Goal: Task Accomplishment & Management: Use online tool/utility

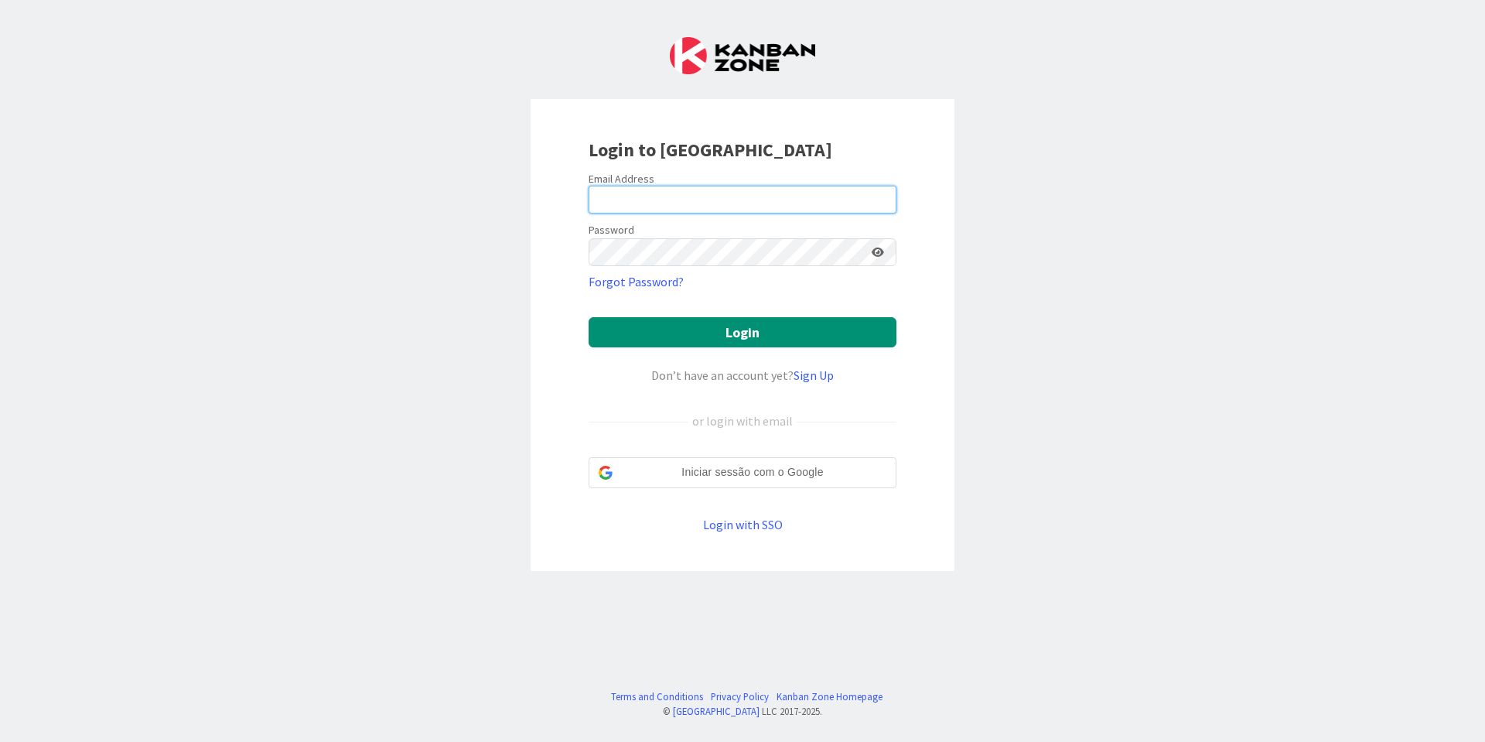
click at [684, 186] on input "email" at bounding box center [743, 200] width 308 height 28
click at [756, 202] on input "email" at bounding box center [743, 200] width 308 height 28
type input "[PERSON_NAME][EMAIL_ADDRESS][PERSON_NAME][DOMAIN_NAME]"
click at [589, 317] on button "Login" at bounding box center [743, 332] width 308 height 30
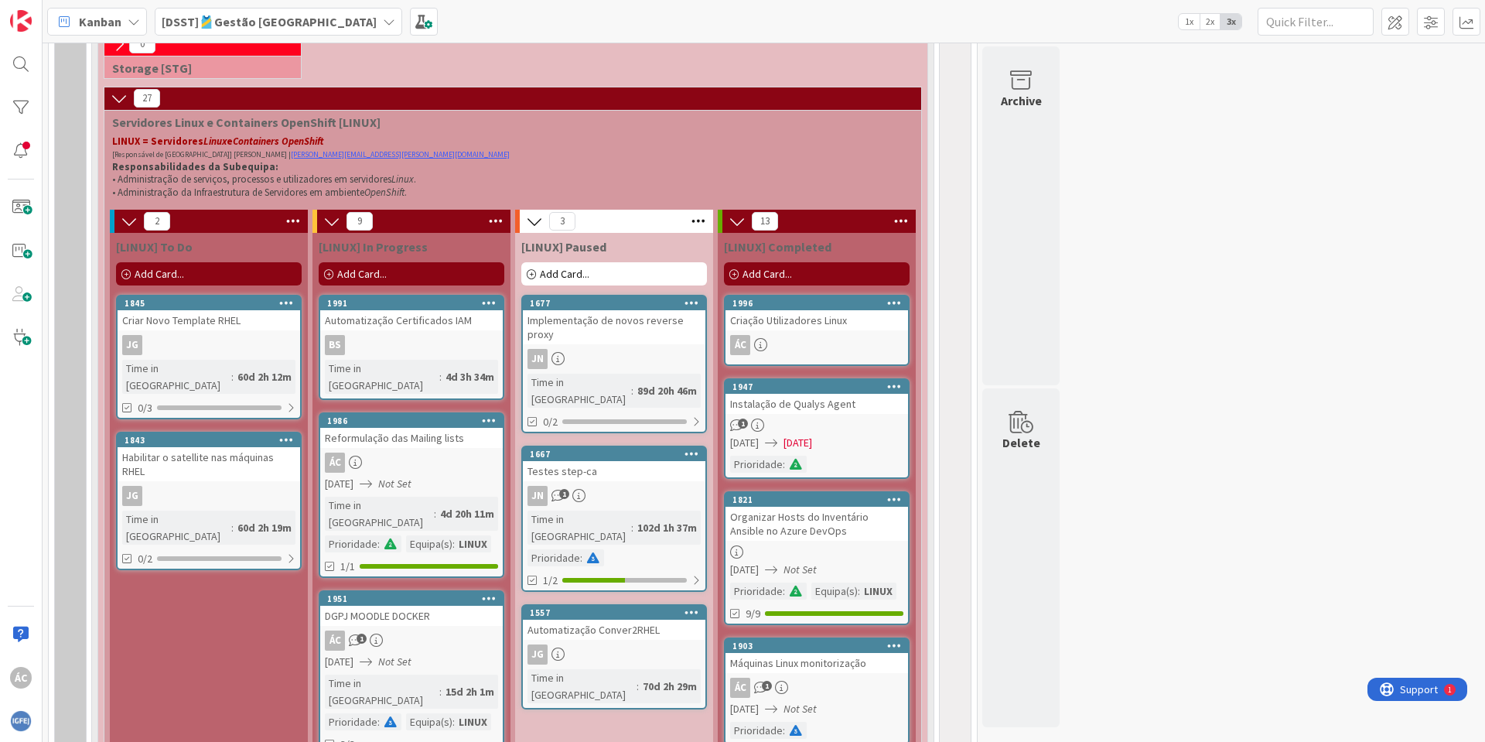
scroll to position [937, 0]
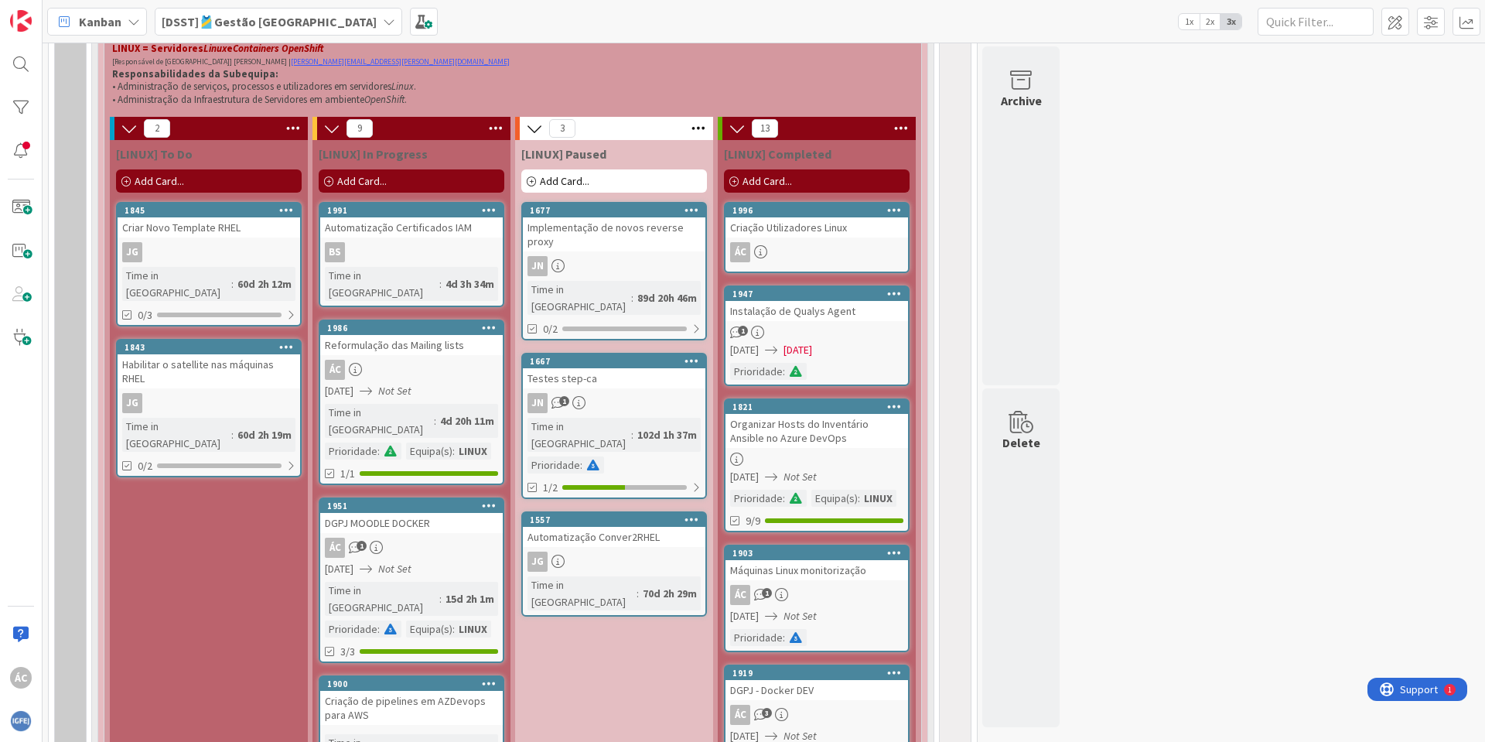
click at [183, 179] on span "Add Card..." at bounding box center [159, 181] width 49 height 14
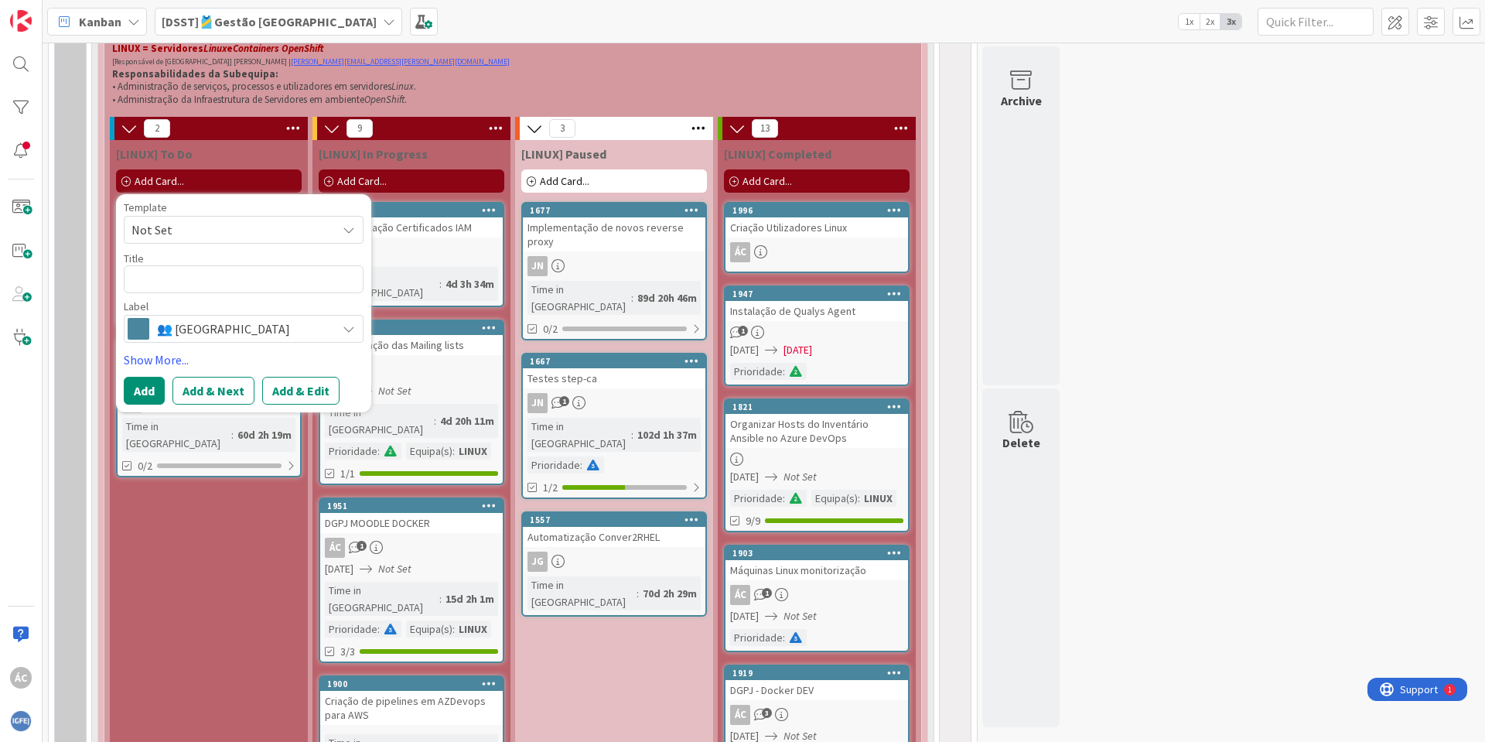
click at [170, 272] on textarea at bounding box center [244, 279] width 240 height 28
type textarea "x"
type textarea "Z"
type textarea "x"
type textarea "Za"
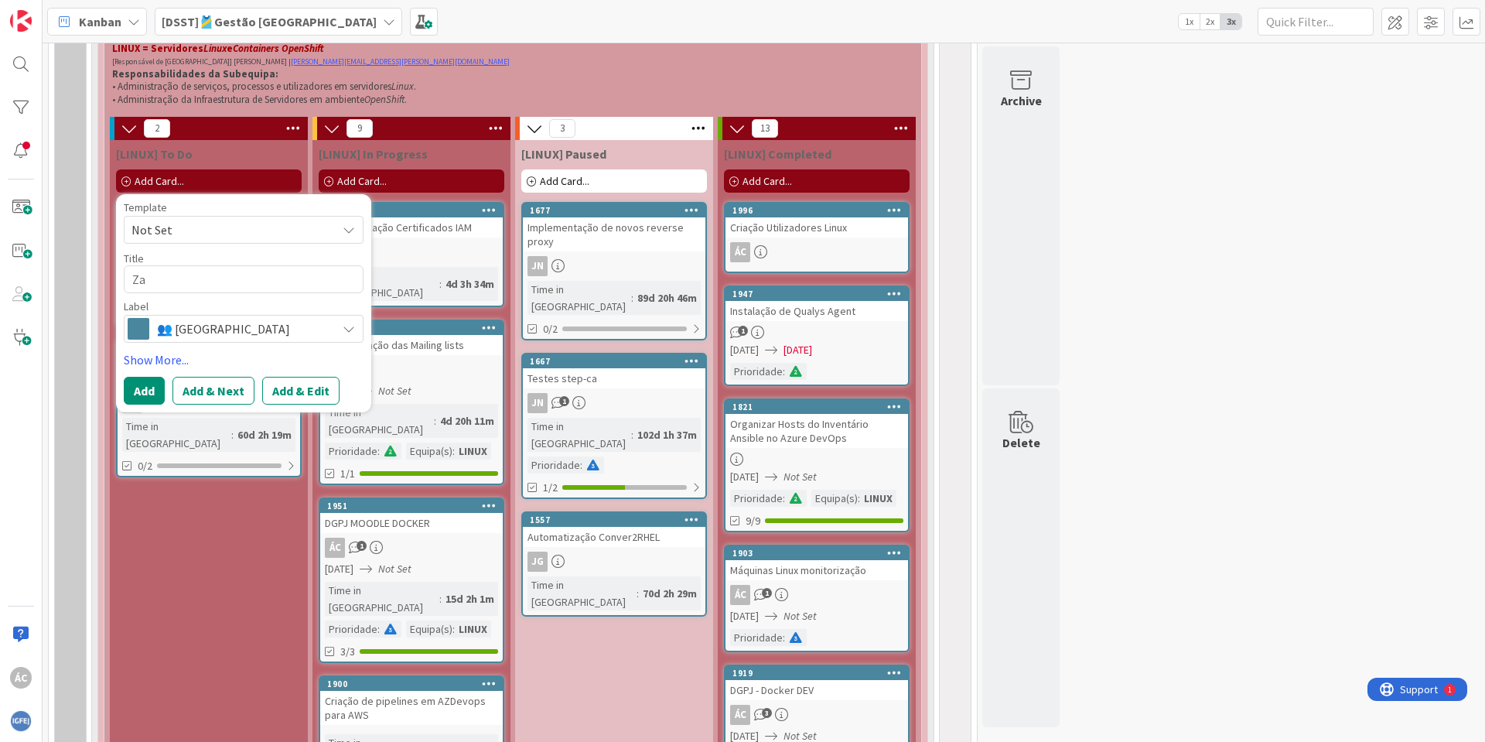
type textarea "x"
type textarea "Zab"
type textarea "x"
type textarea "Zabb"
type textarea "x"
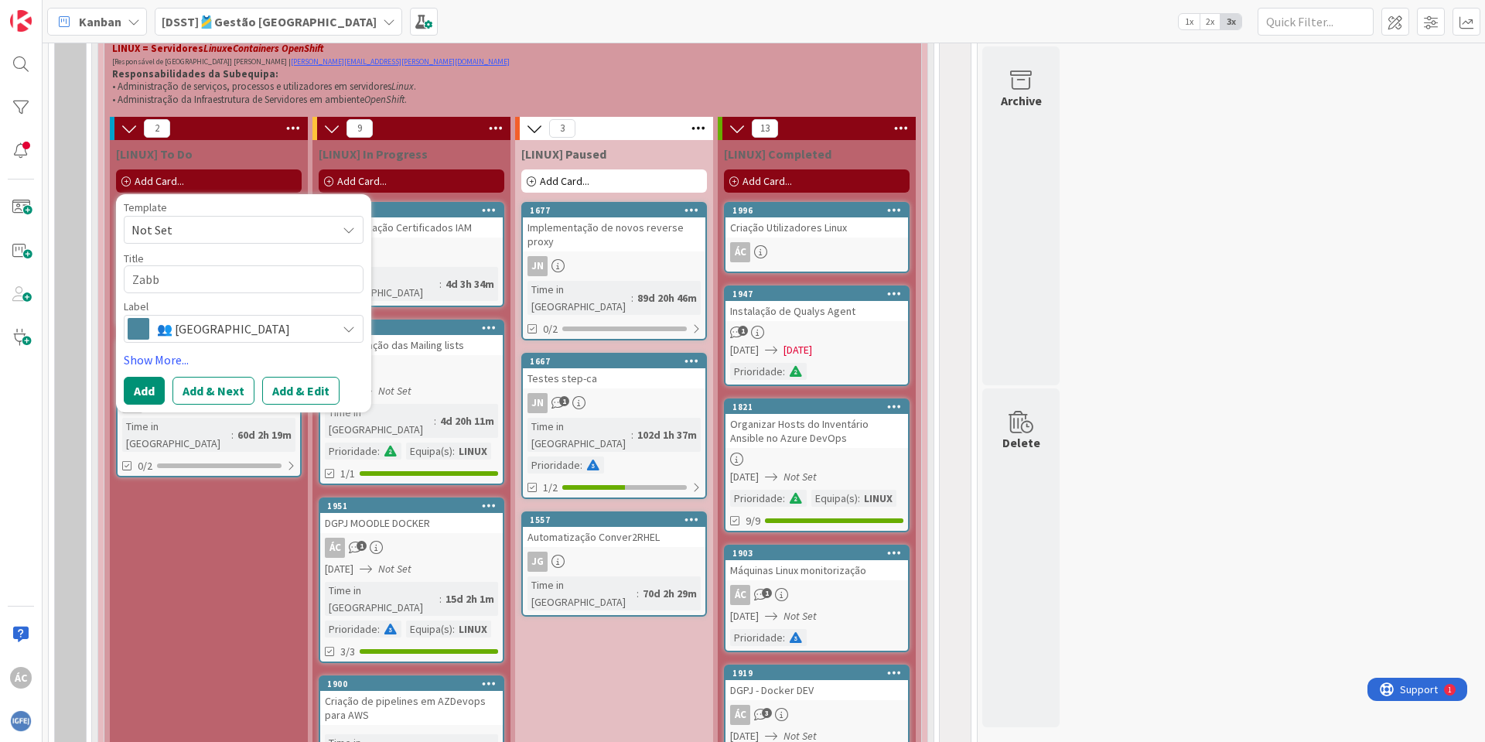
type textarea "Zabbi"
type textarea "x"
type textarea "Zabbix"
type textarea "x"
type textarea "Zabbix"
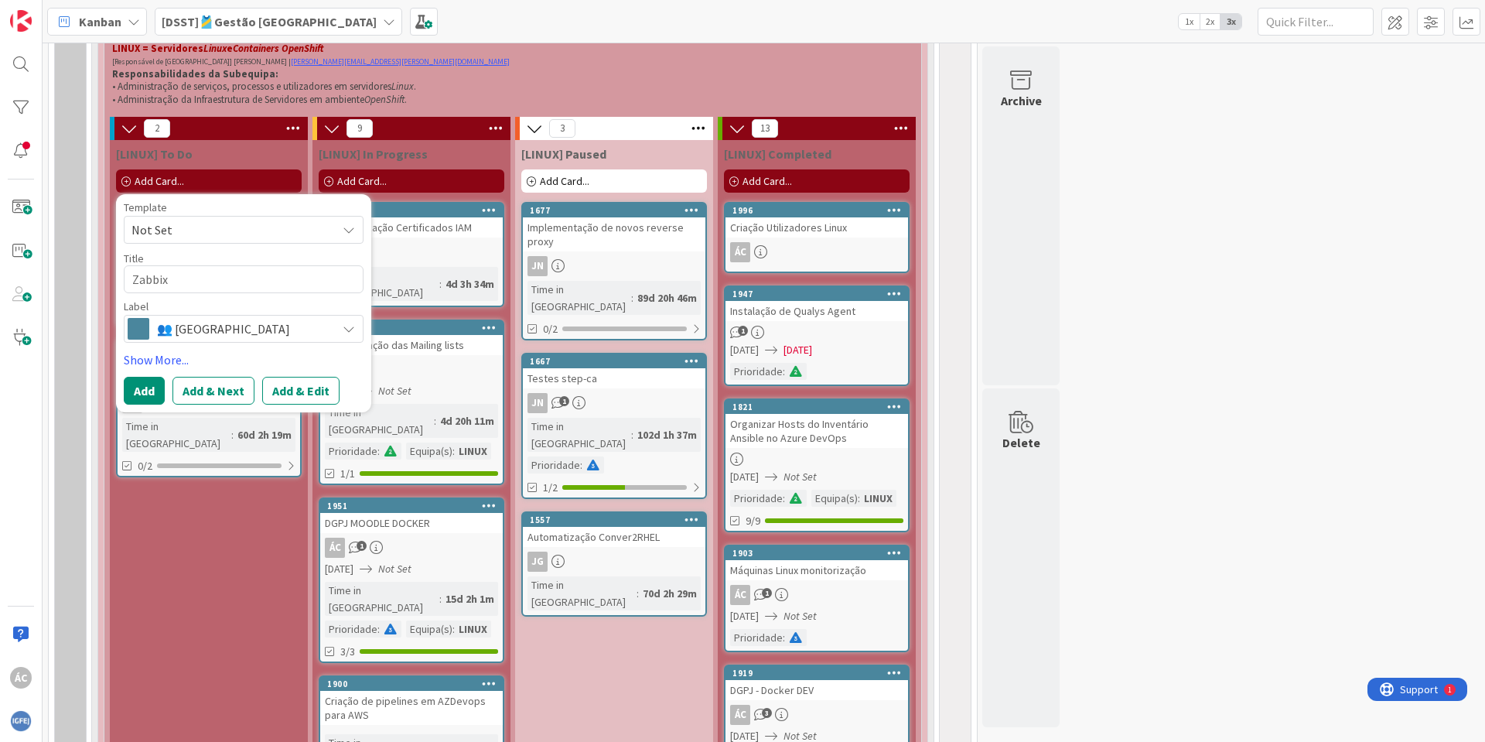
type textarea "x"
type textarea "Zabbix A"
type textarea "x"
type textarea "Zabbix Ag"
type textarea "x"
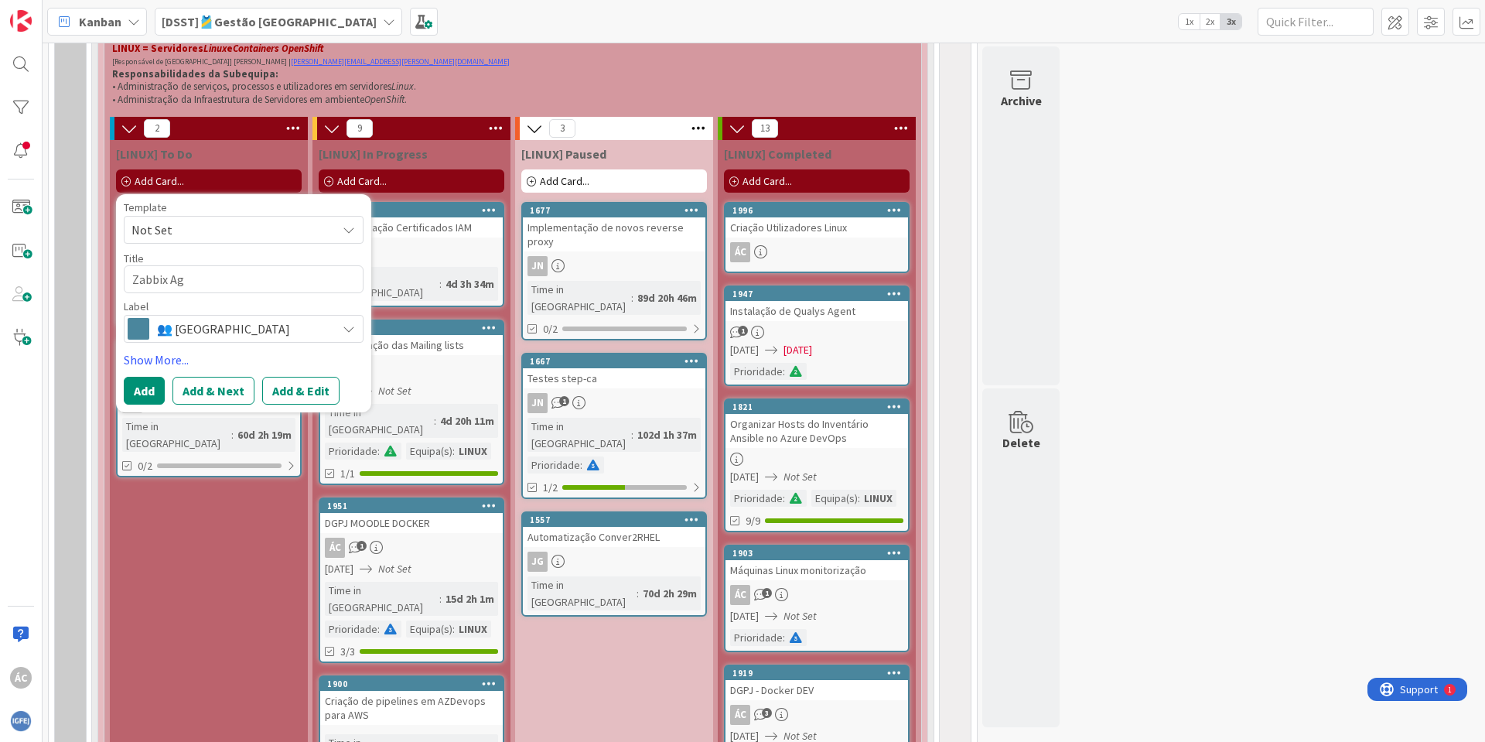
type textarea "Zabbix Age"
type textarea "x"
type textarea "Zabbix Agen"
type textarea "x"
type textarea "Zabbix Agent"
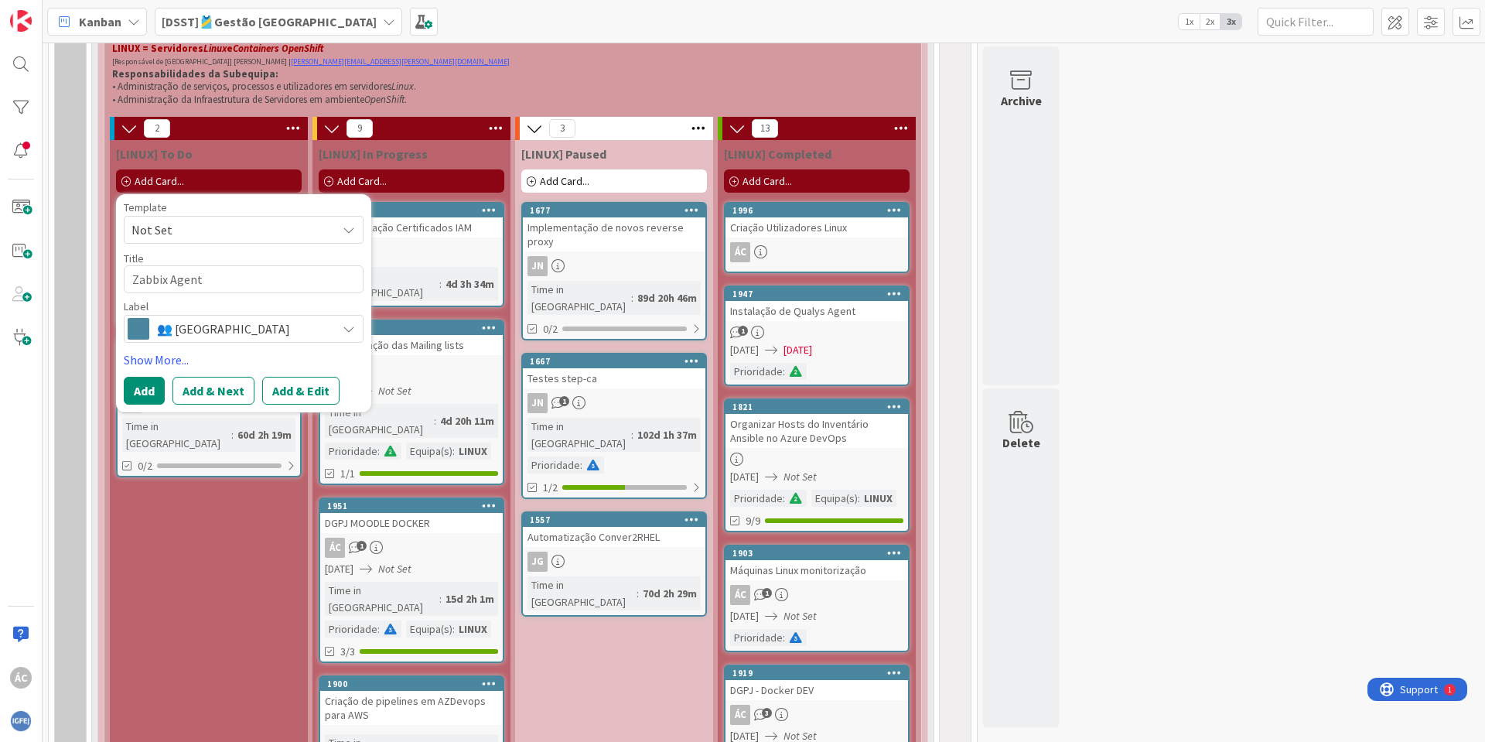
type textarea "x"
type textarea "Zabbix Agent"
type textarea "x"
type textarea "Zabbix Agent S"
type textarea "x"
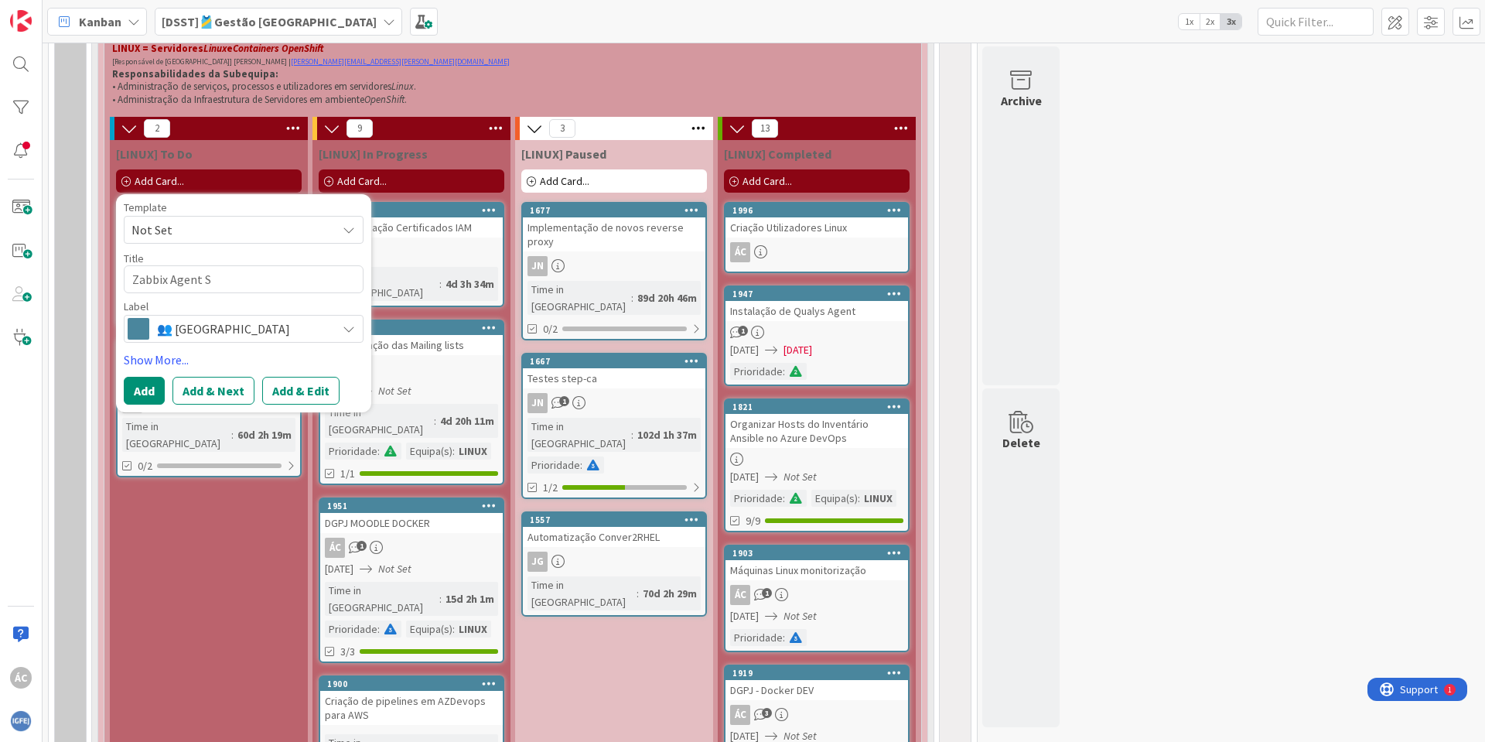
type textarea "Zabbix Agent [PERSON_NAME]"
type textarea "x"
type textarea "Zabbix Agent She"
type textarea "x"
type textarea "Zabbix Agent Shel"
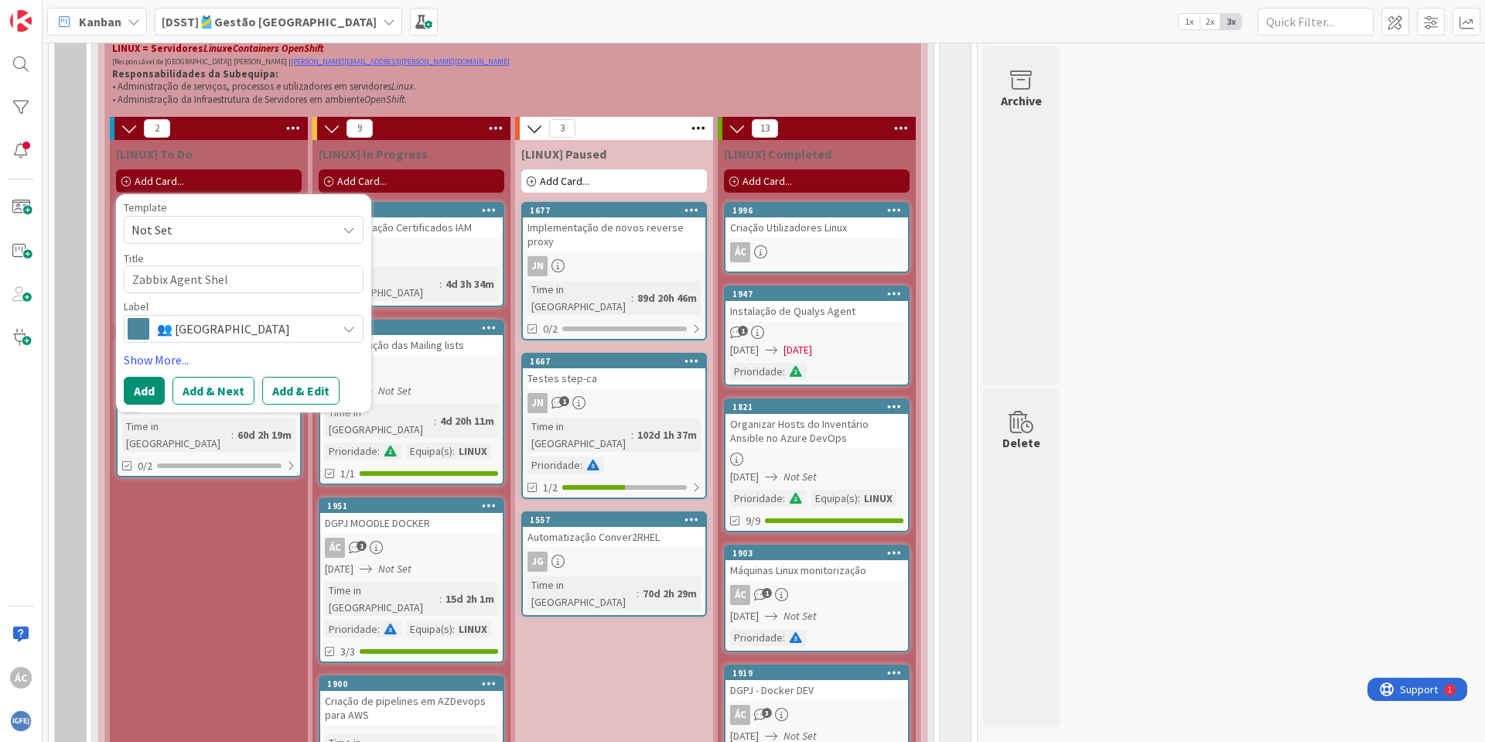
type textarea "x"
type textarea "Zabbix Agent Shell"
type textarea "x"
type textarea "Zabbix Agent Shell"
type textarea "x"
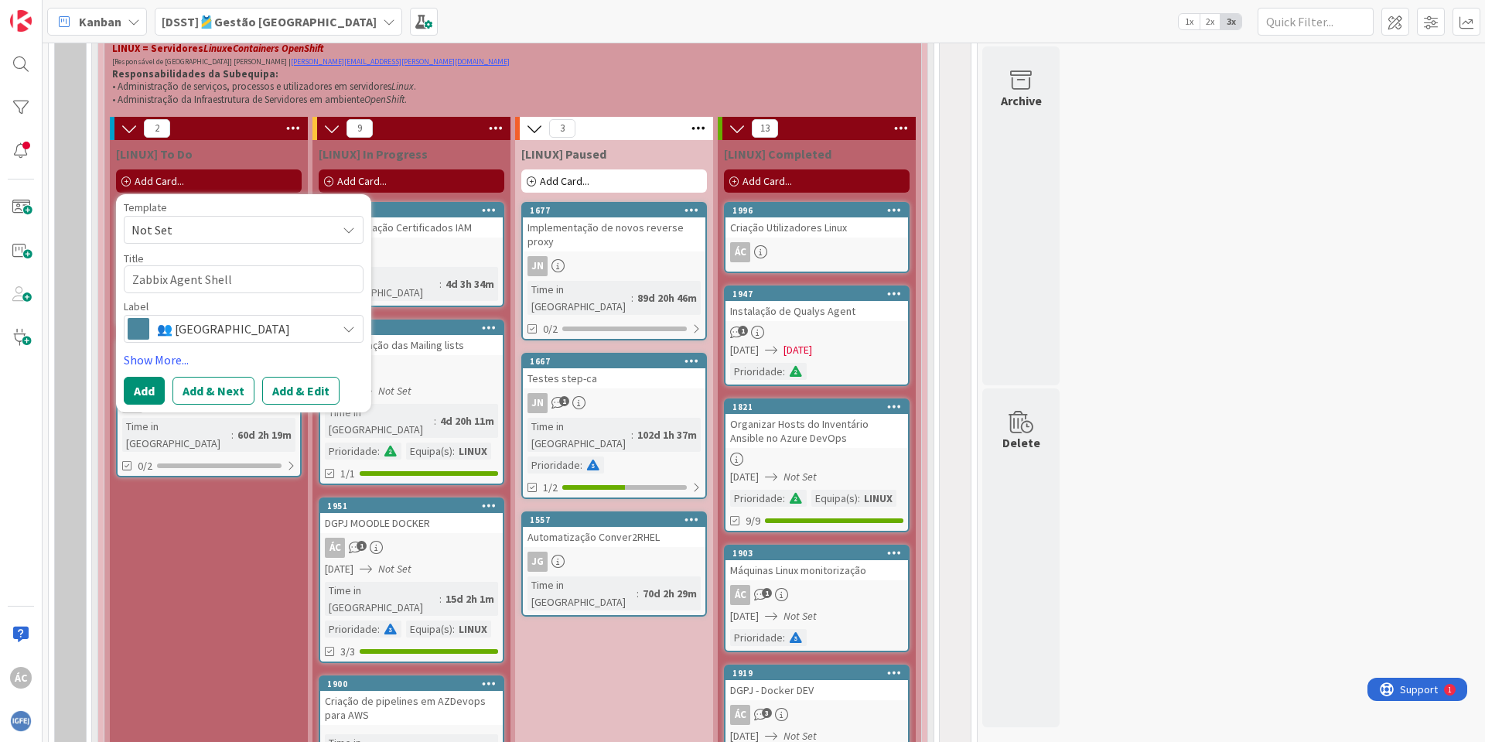
type textarea "Zabbix Agent Shell S"
type textarea "x"
type textarea "Zabbix Agent Shell Sc"
type textarea "x"
type textarea "Zabbix Agent Shell Scr"
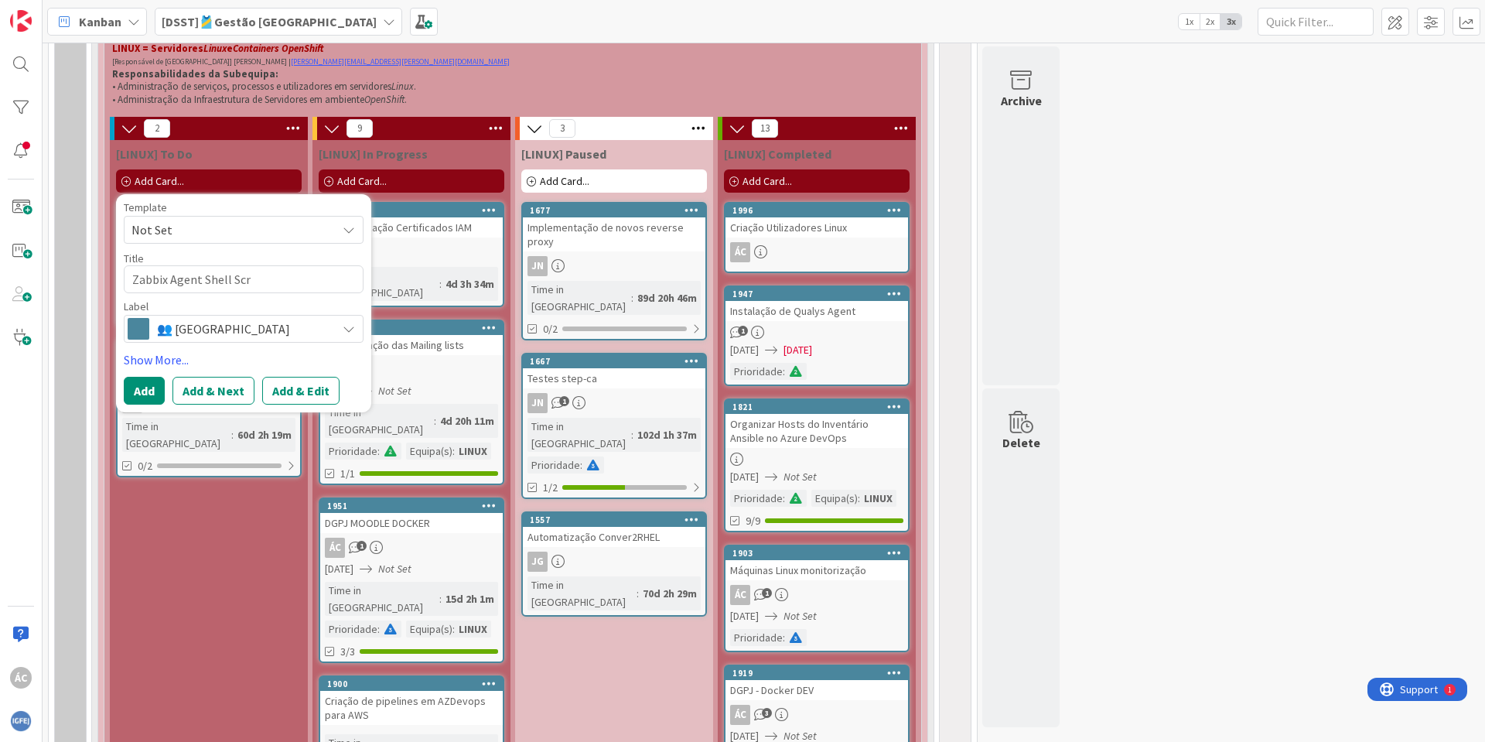
type textarea "x"
type textarea "Zabbix Agent Shell Scri"
type textarea "x"
type textarea "Zabbix Agent Shell Scrip"
type textarea "x"
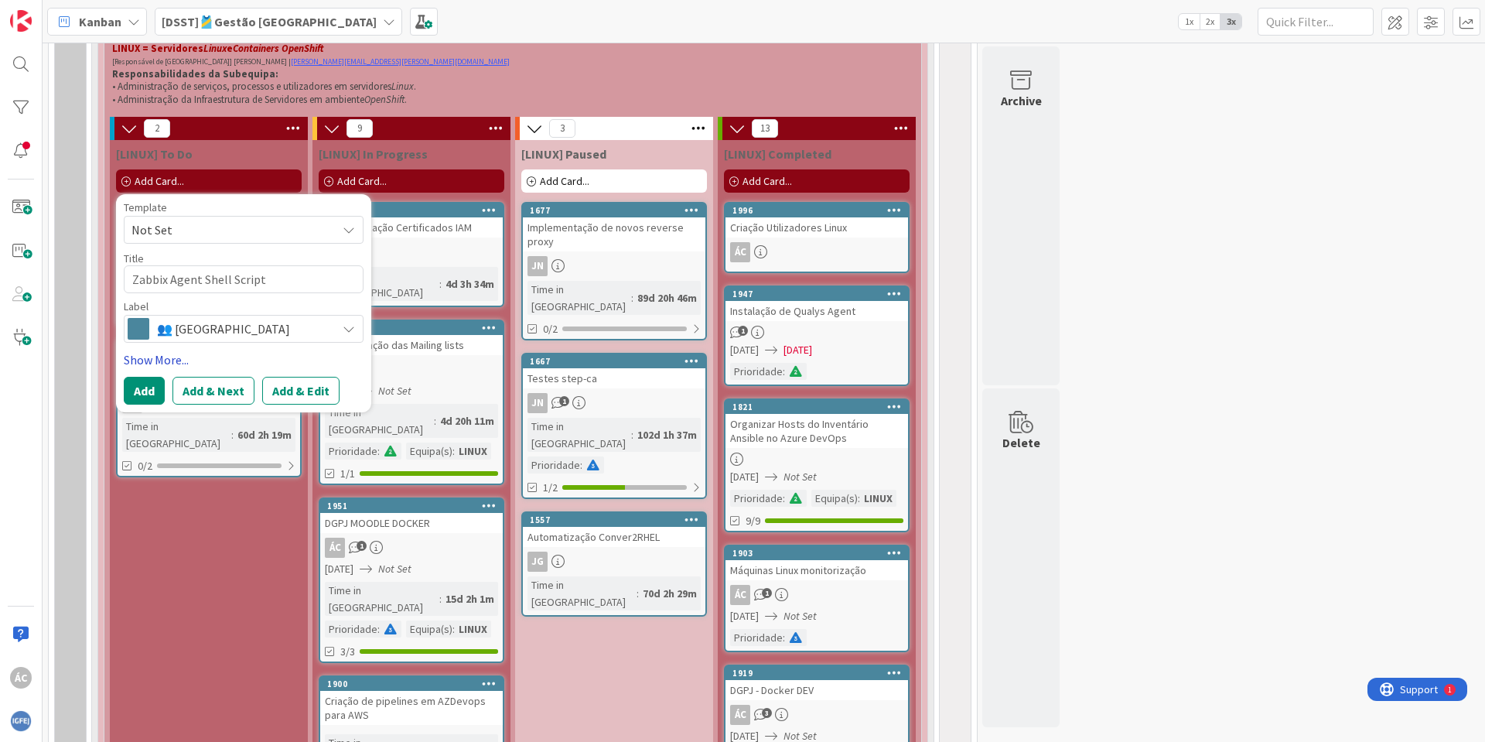
type textarea "Zabbix Agent Shell Script"
click at [184, 357] on link "Show More..." at bounding box center [244, 359] width 240 height 19
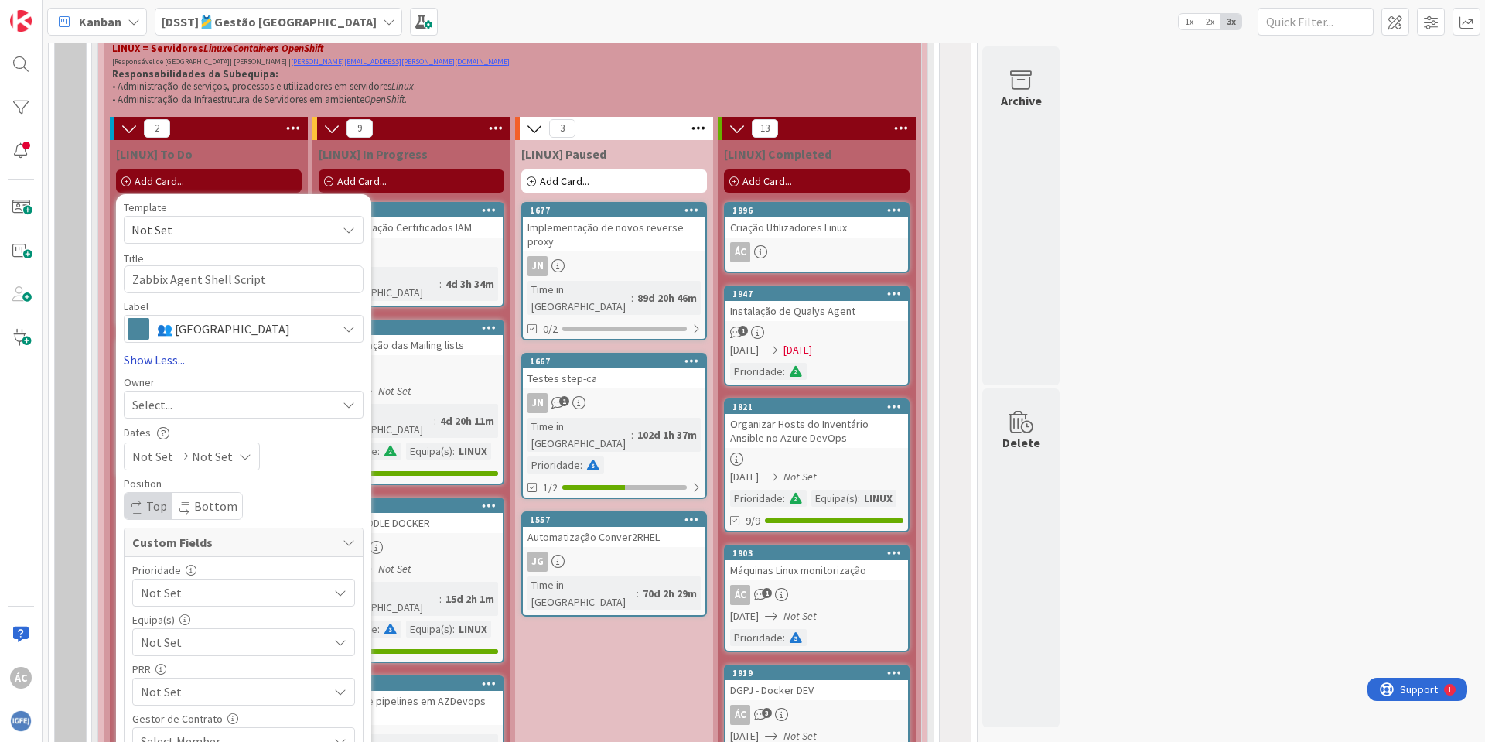
type textarea "x"
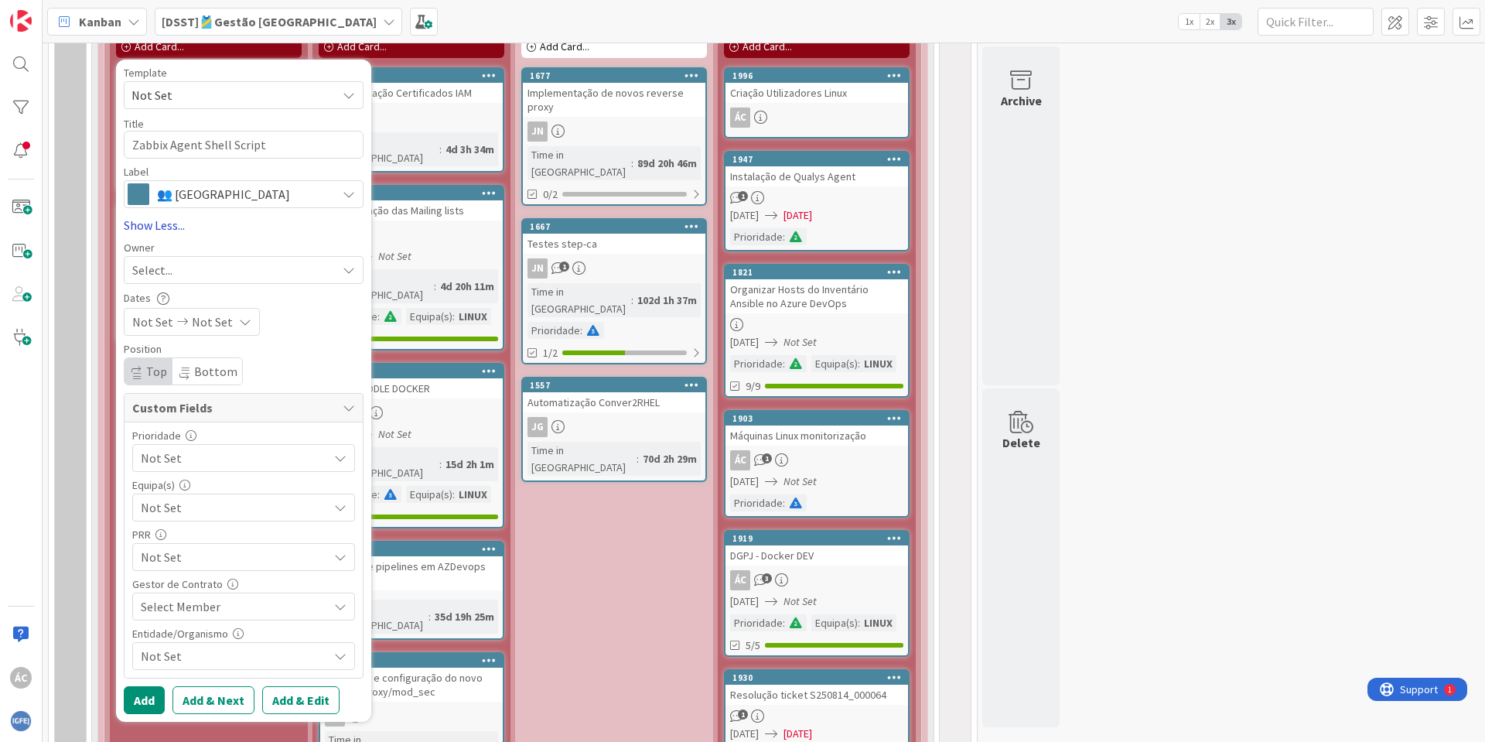
scroll to position [1215, 0]
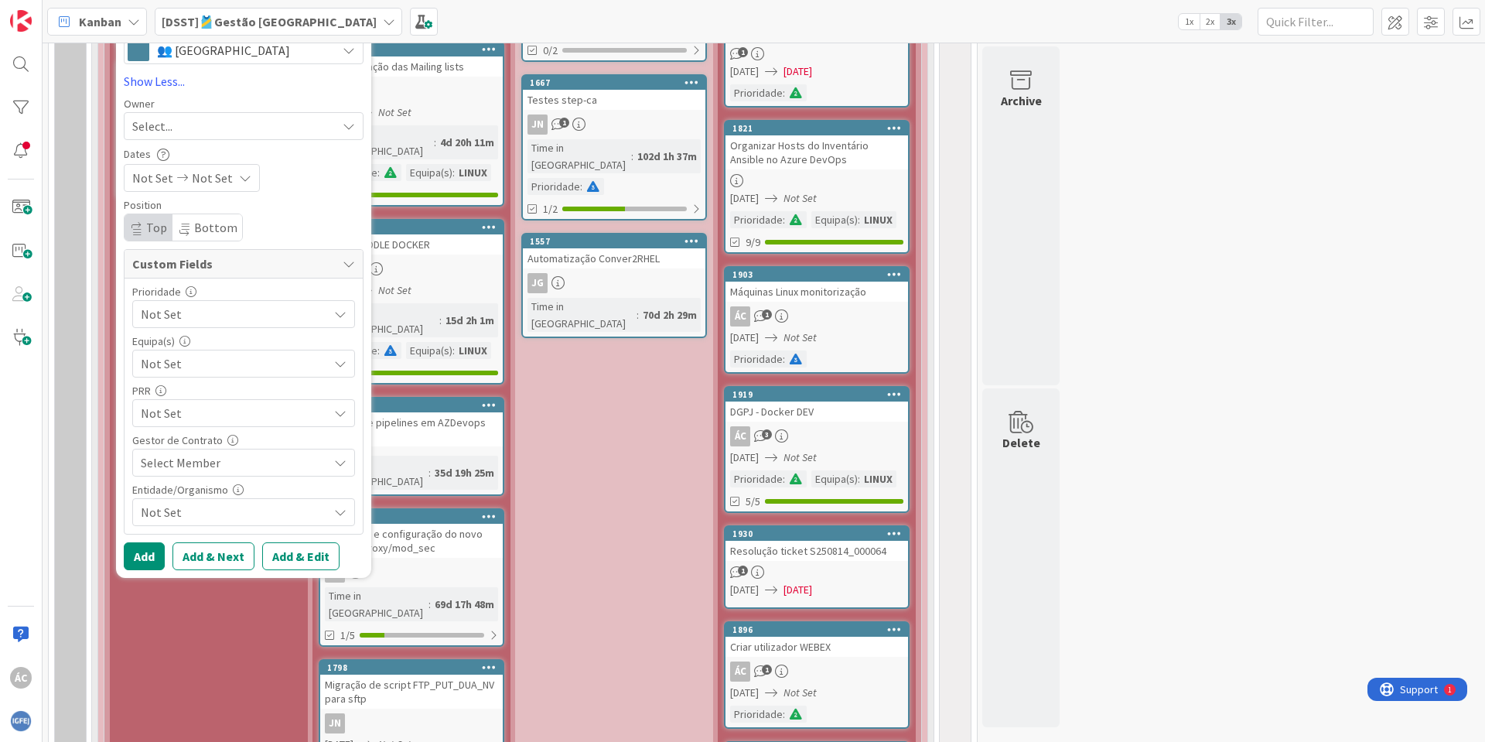
click at [199, 121] on div "Select..." at bounding box center [234, 126] width 204 height 19
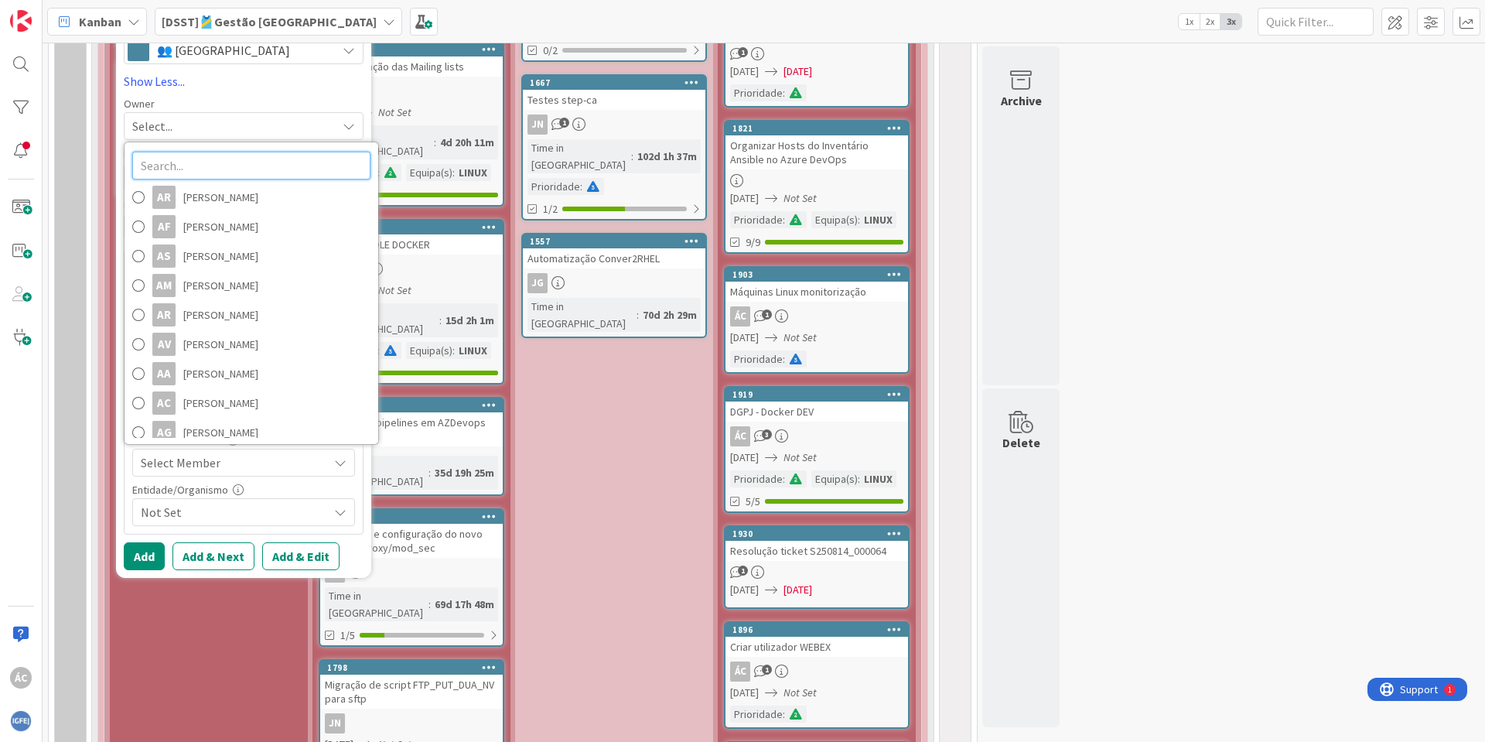
click at [209, 162] on input "text" at bounding box center [251, 166] width 238 height 28
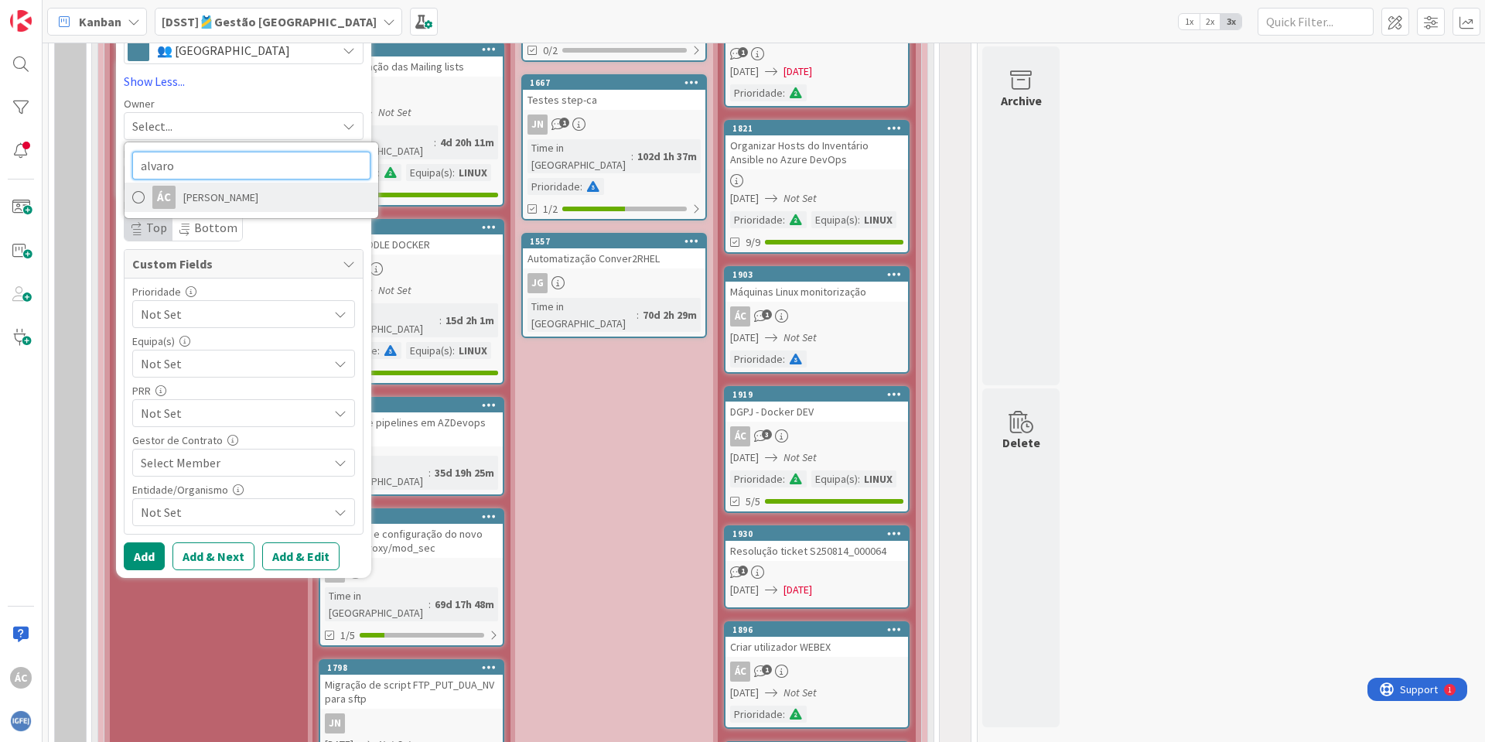
type input "alvaro"
click at [140, 198] on span at bounding box center [138, 197] width 12 height 23
type textarea "x"
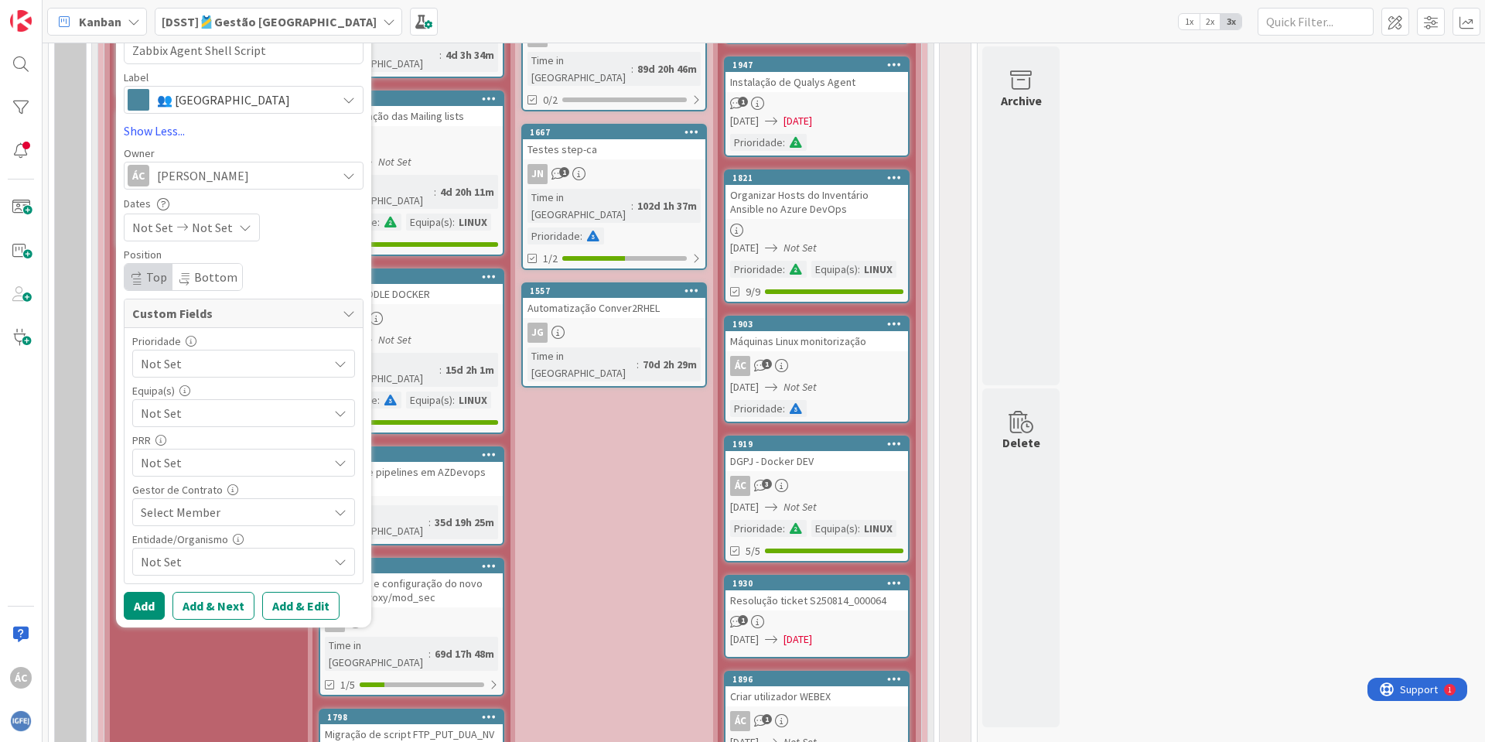
scroll to position [1029, 0]
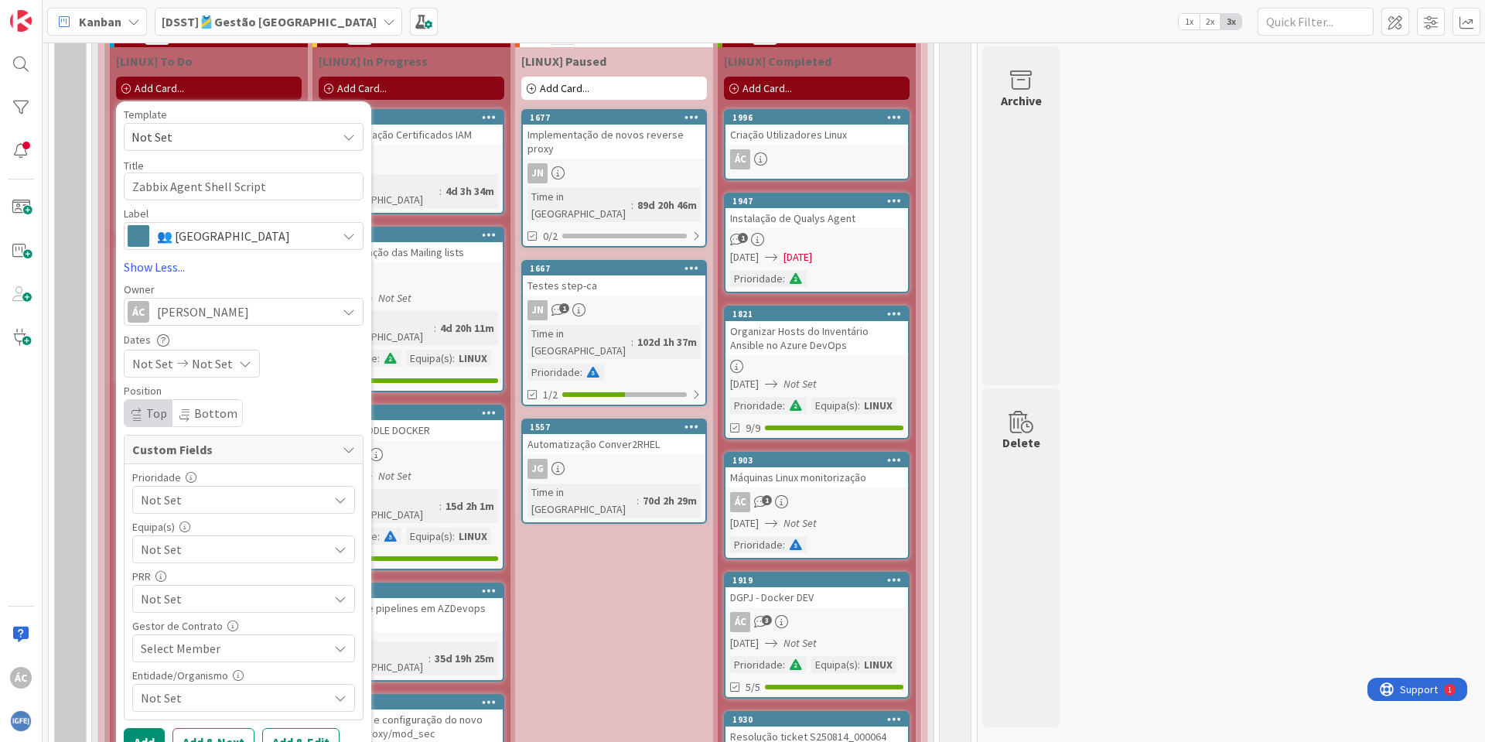
click at [176, 364] on icon at bounding box center [182, 363] width 19 height 11
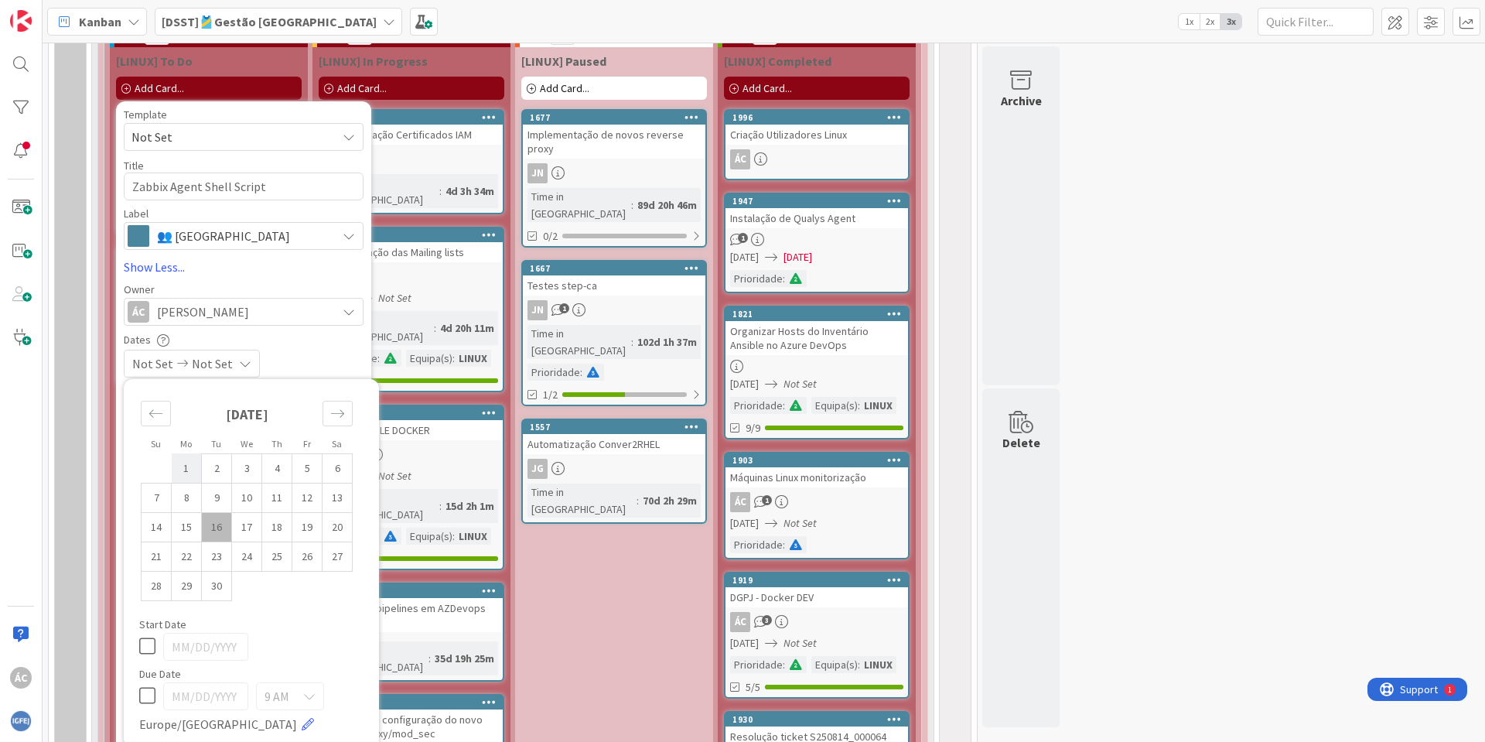
drag, startPoint x: 220, startPoint y: 527, endPoint x: 200, endPoint y: 461, distance: 69.5
click at [220, 525] on td "16" at bounding box center [217, 526] width 30 height 29
type input "[DATE]"
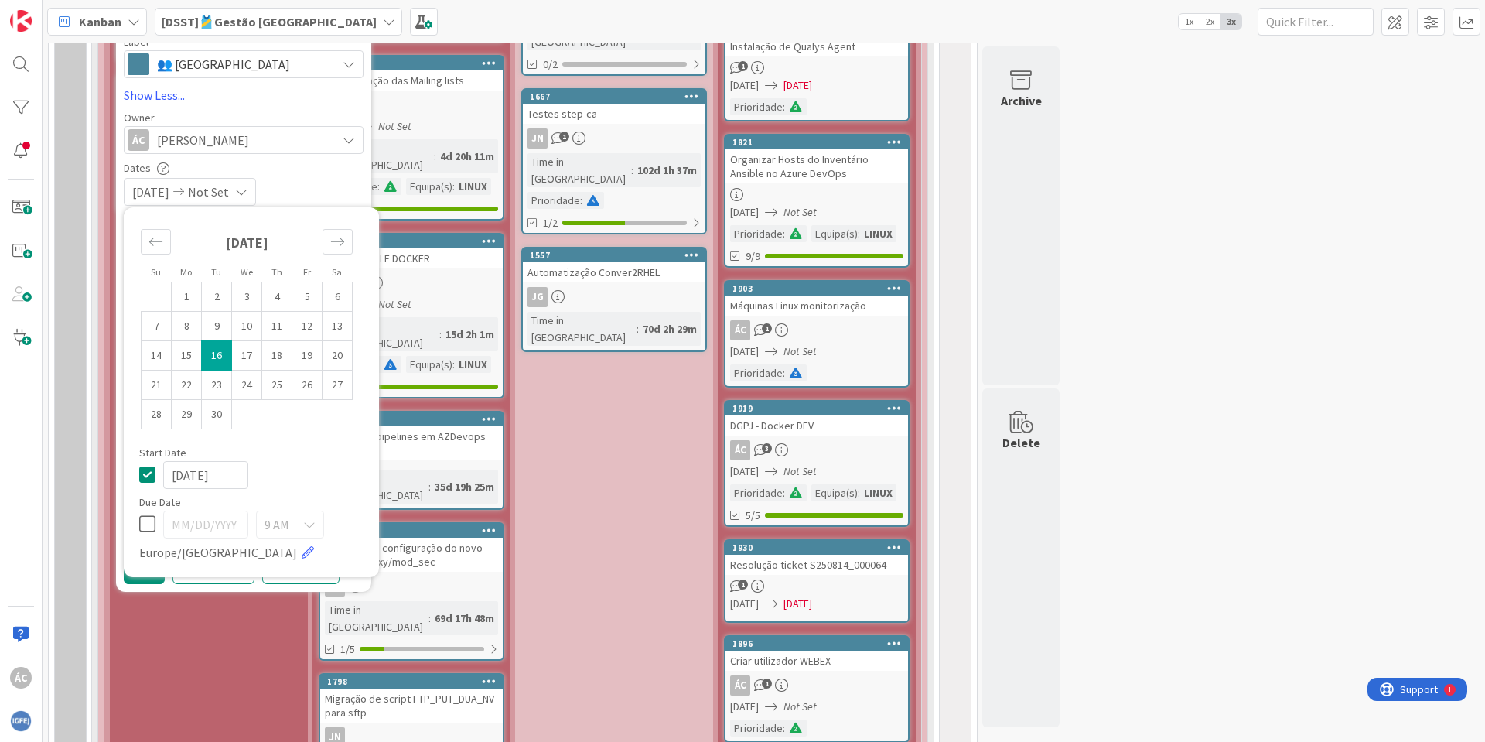
scroll to position [1215, 0]
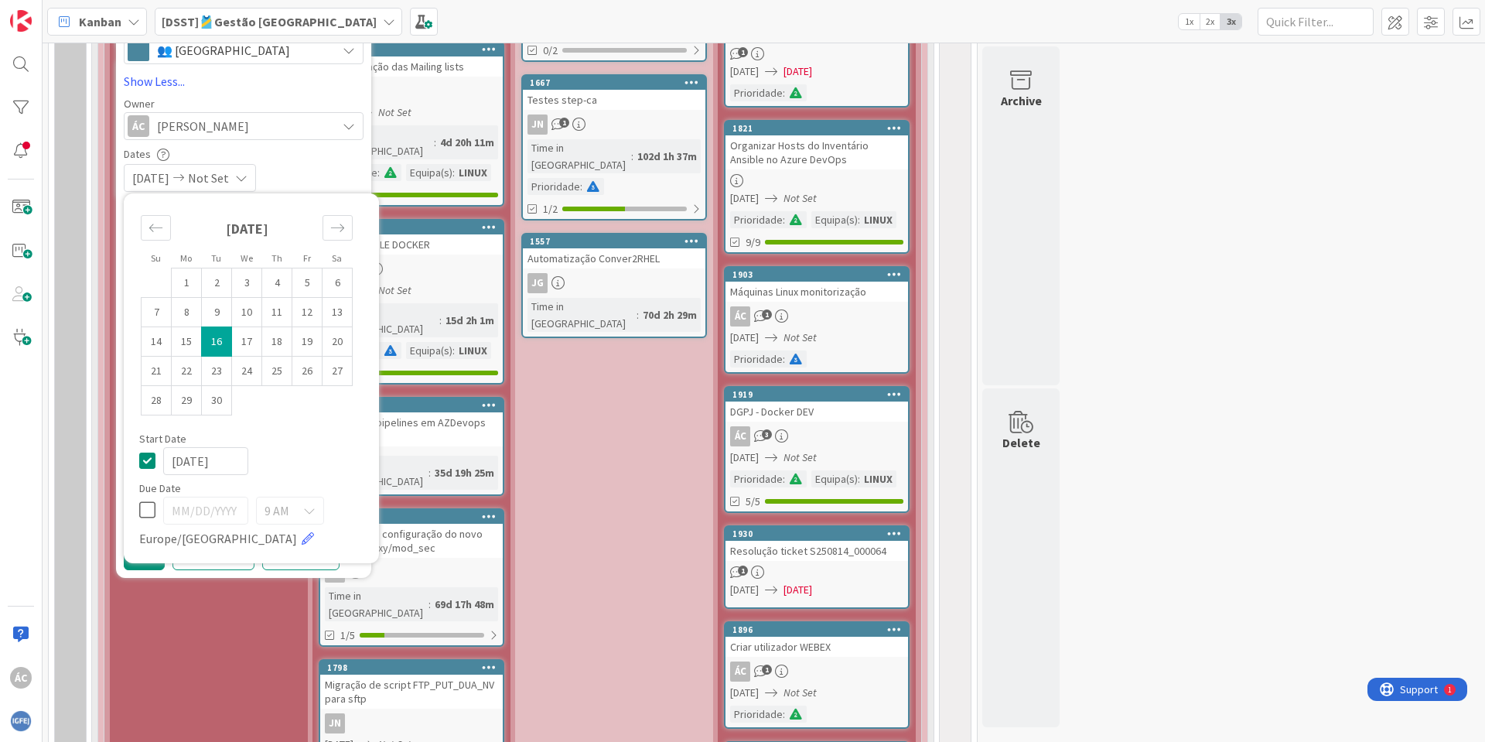
click at [346, 476] on div "Su Mo Tu We Th Fr Sa [DATE] 1 2 3 4 5 6 7 8 9 10 11 12 13 14 15 16 17 18 19 20 …" at bounding box center [251, 378] width 240 height 354
click at [334, 169] on div "[DATE] Not Set" at bounding box center [244, 178] width 240 height 28
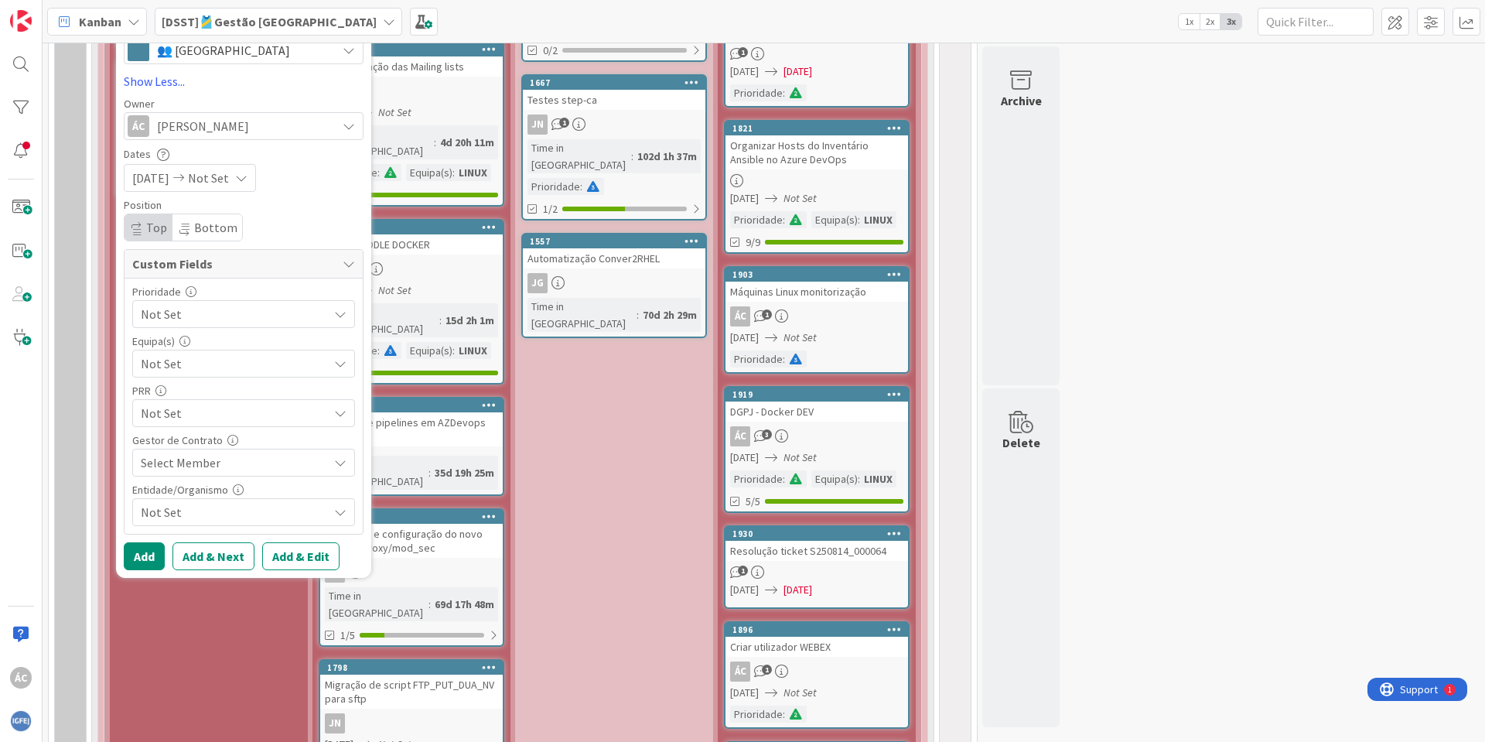
click at [226, 321] on span "Not Set" at bounding box center [230, 314] width 179 height 22
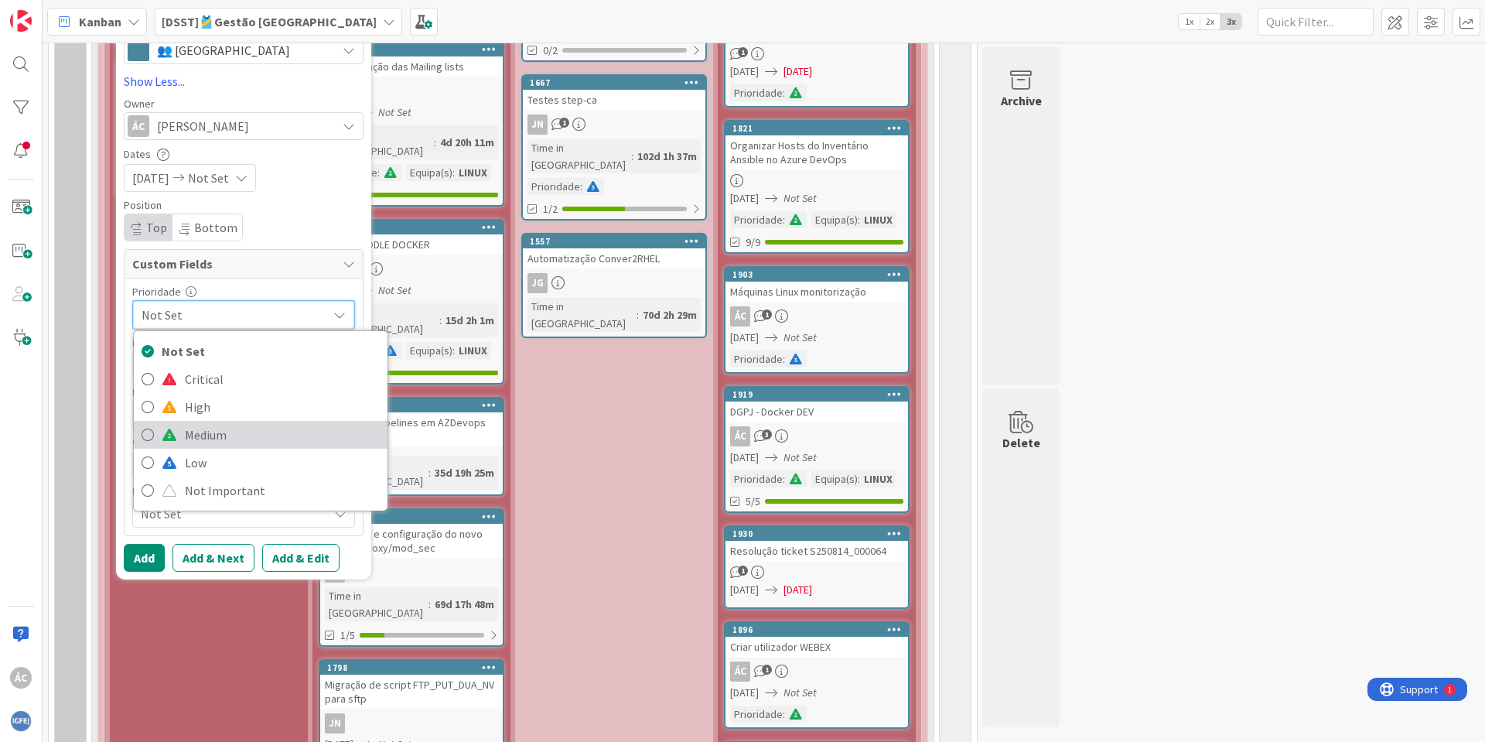
click at [196, 436] on span "Medium" at bounding box center [282, 434] width 195 height 23
type textarea "x"
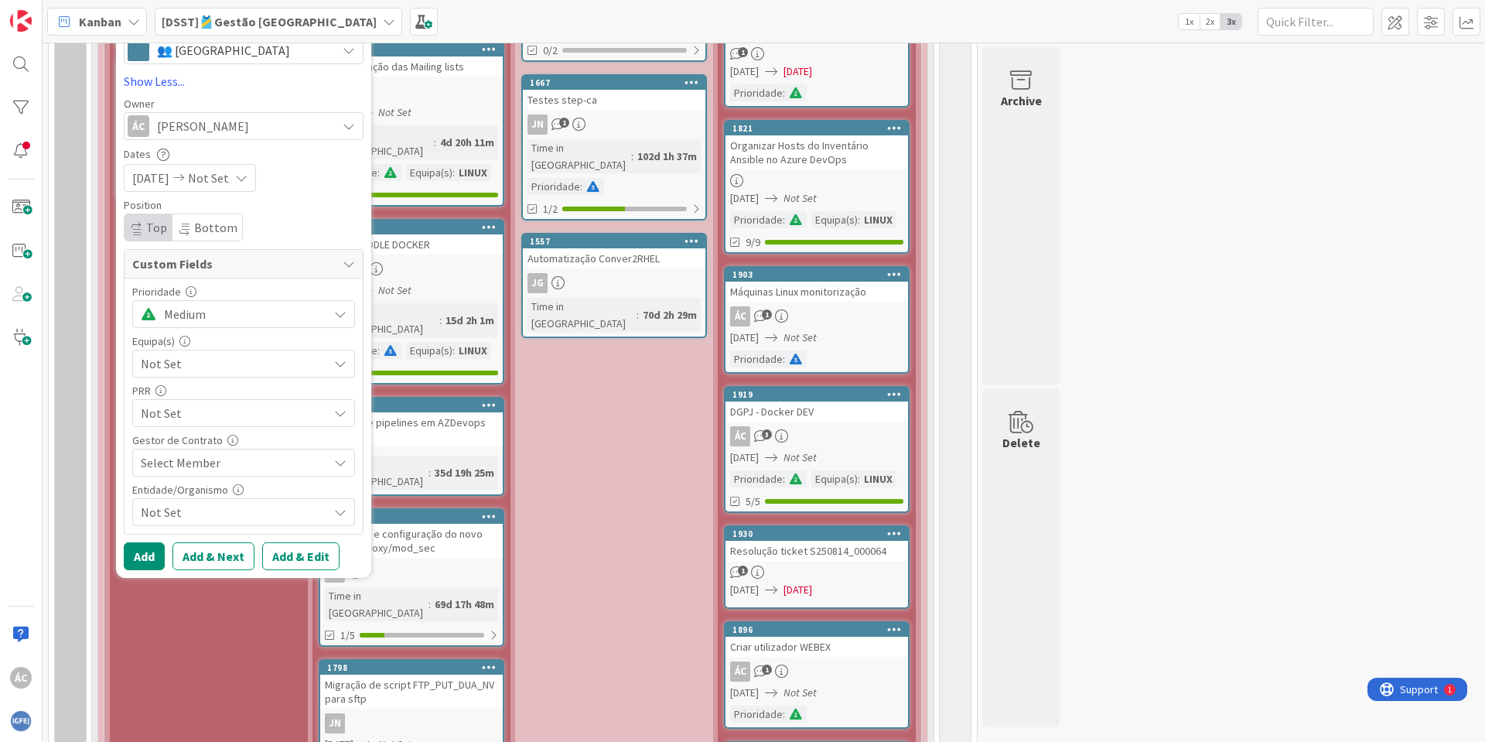
click at [220, 327] on div "Prioridade Medium Not Set Critical High Medium Low Not Important Equipa(s) Not …" at bounding box center [243, 406] width 223 height 240
click at [192, 362] on span "Not Set" at bounding box center [234, 363] width 187 height 19
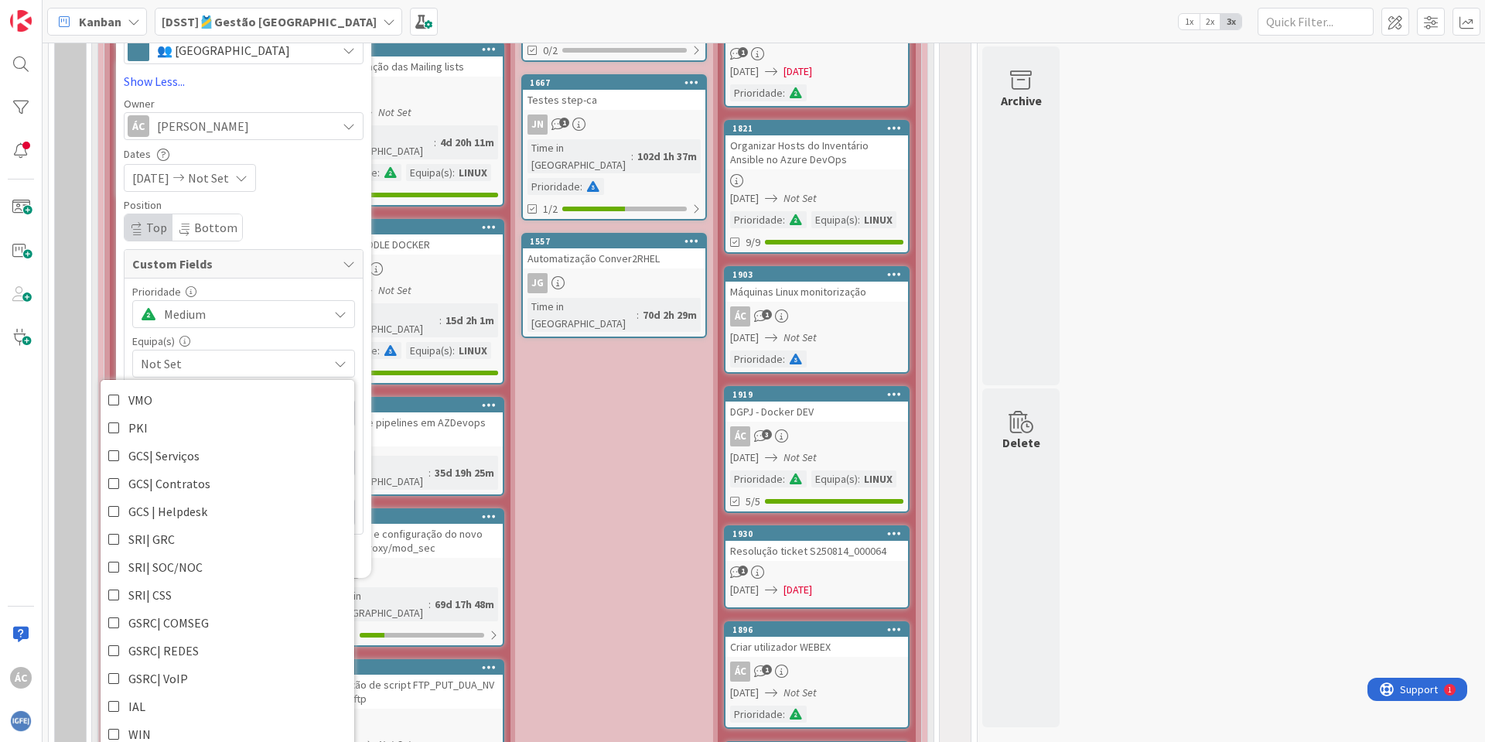
click at [220, 350] on div "Not Set" at bounding box center [243, 364] width 223 height 28
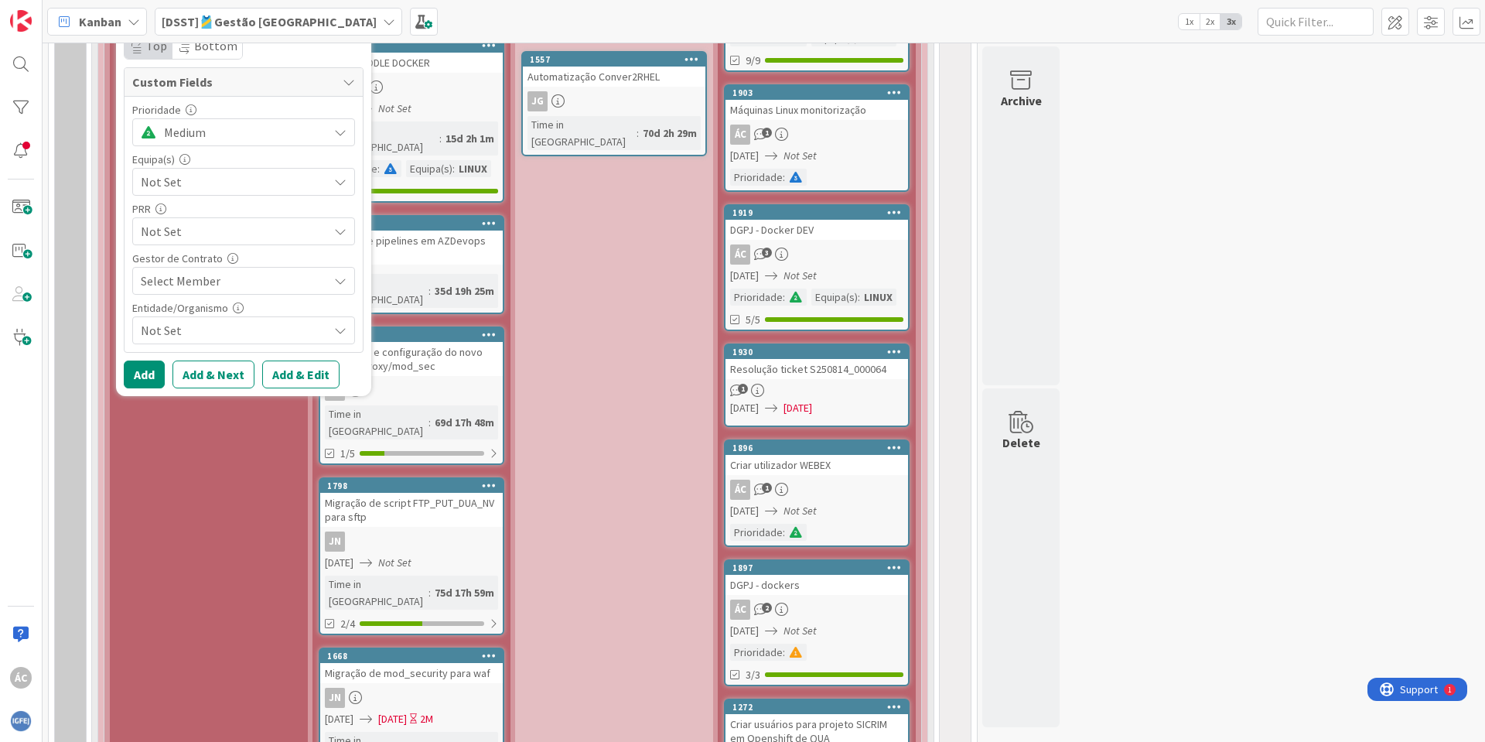
scroll to position [1401, 0]
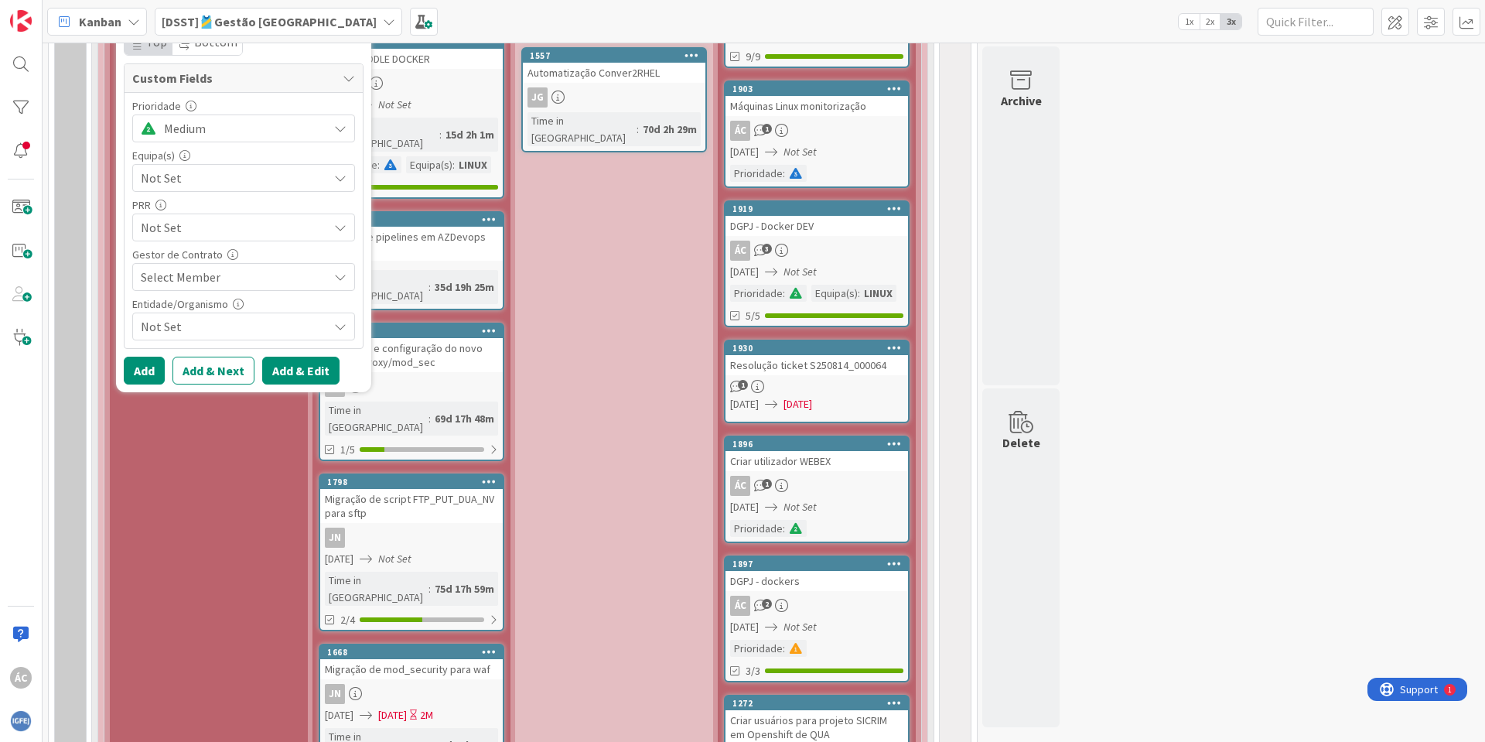
click at [294, 370] on button "Add & Edit" at bounding box center [300, 371] width 77 height 28
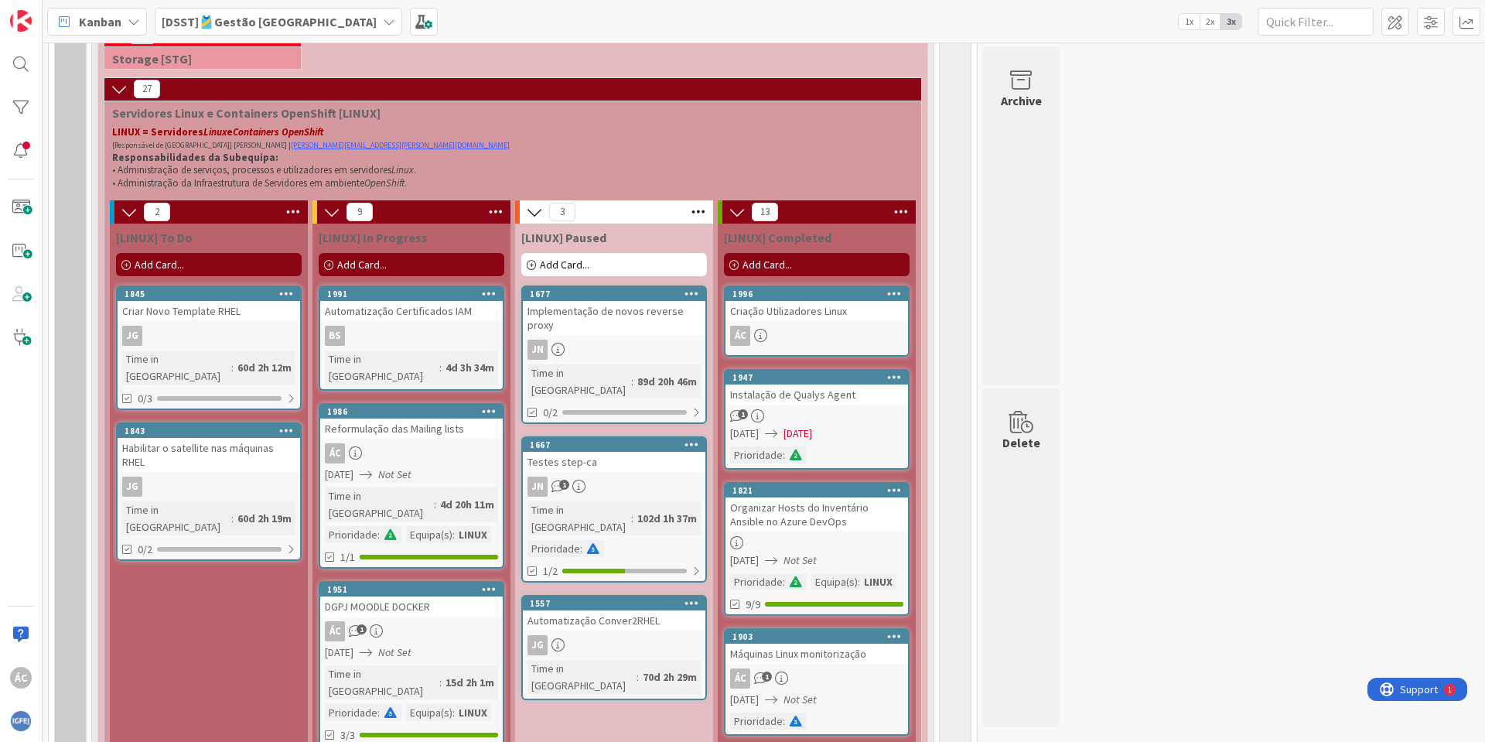
scroll to position [844, 0]
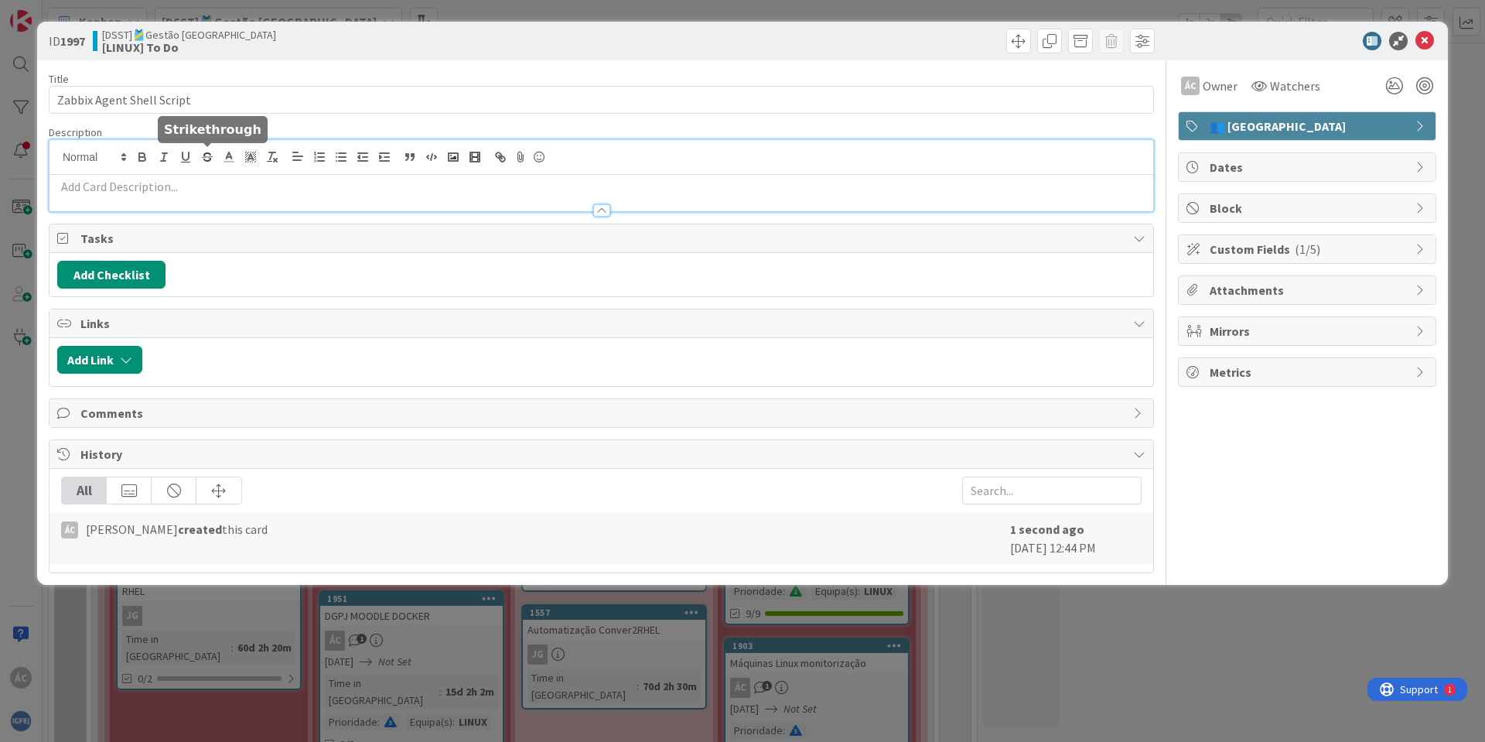
click at [207, 155] on div at bounding box center [601, 175] width 1104 height 71
click at [158, 197] on div at bounding box center [601, 203] width 1104 height 16
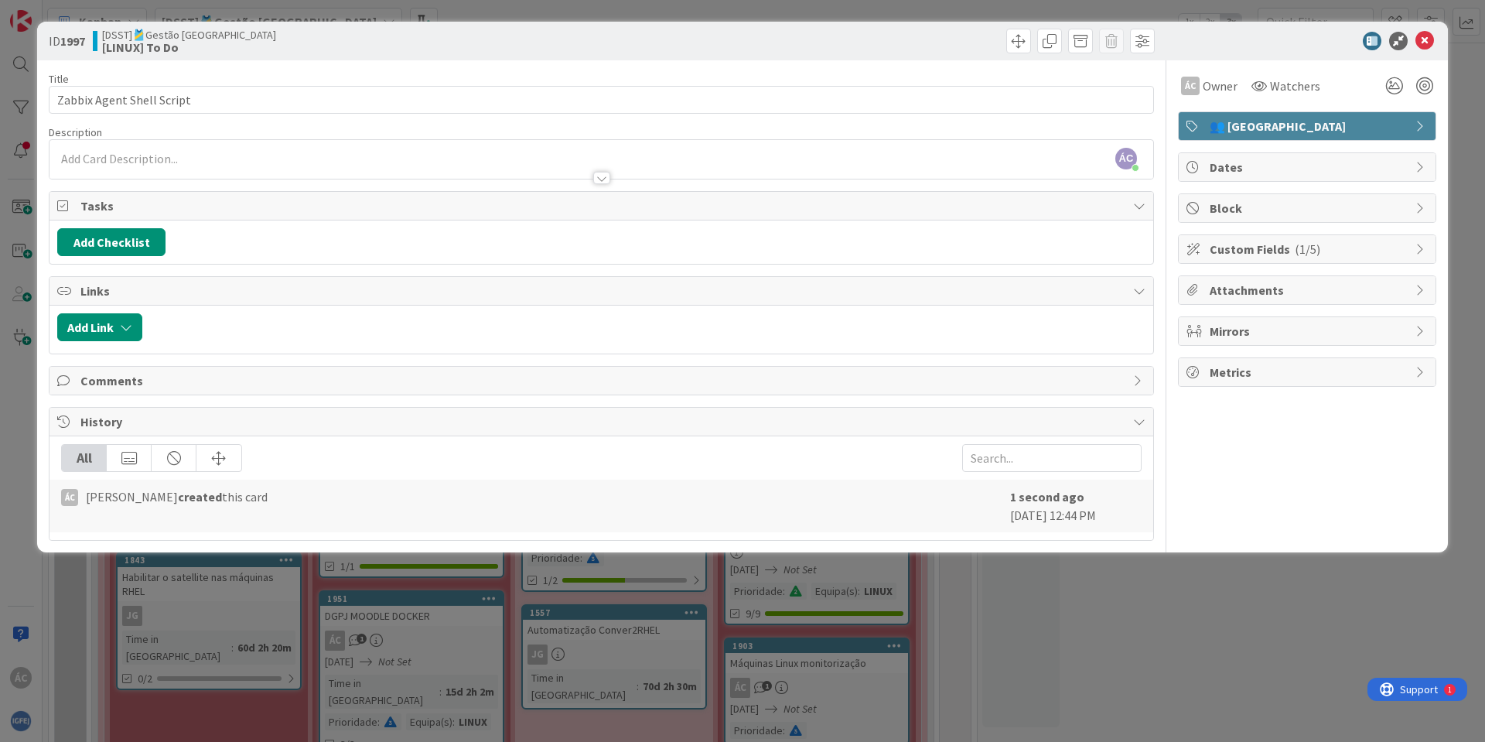
click at [155, 166] on div at bounding box center [601, 170] width 1104 height 16
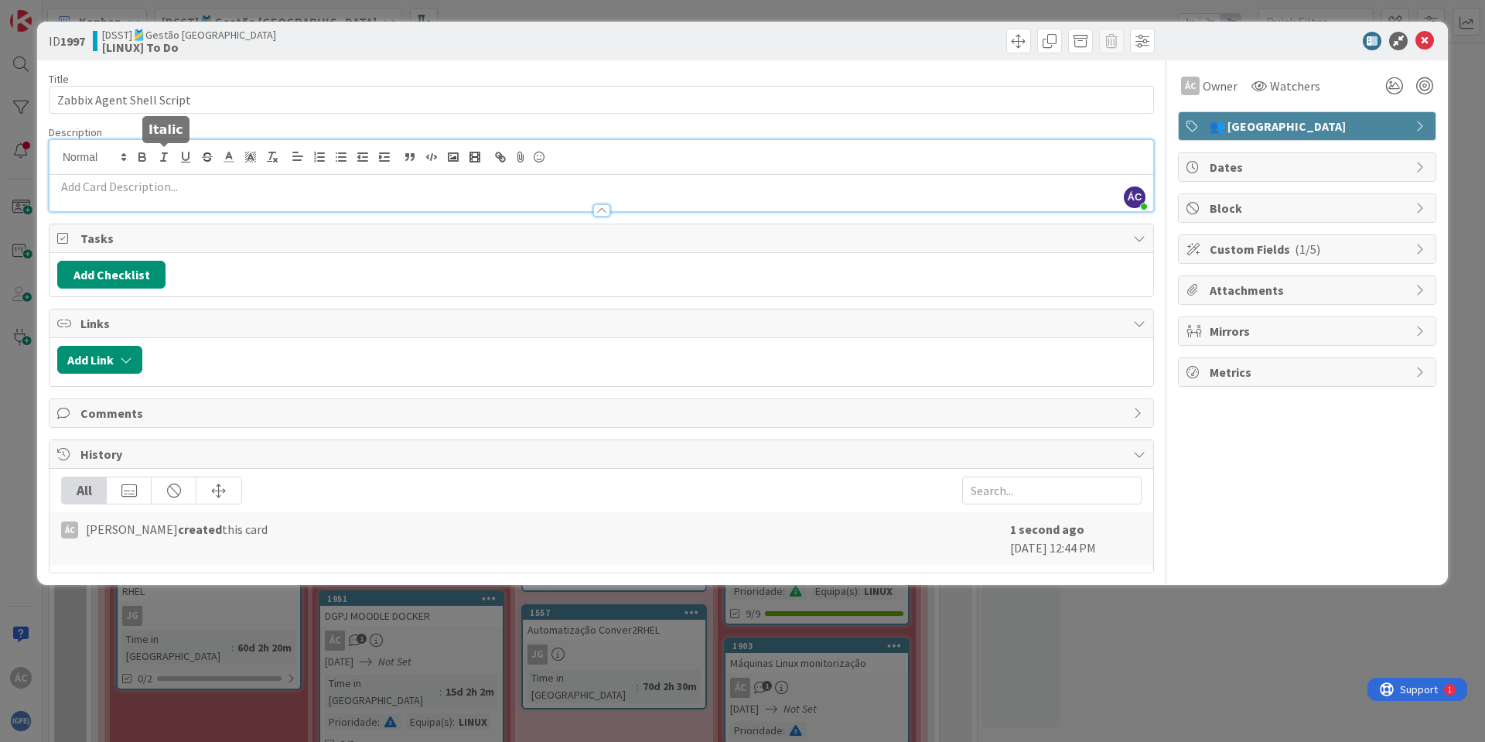
click at [155, 193] on p at bounding box center [601, 187] width 1088 height 18
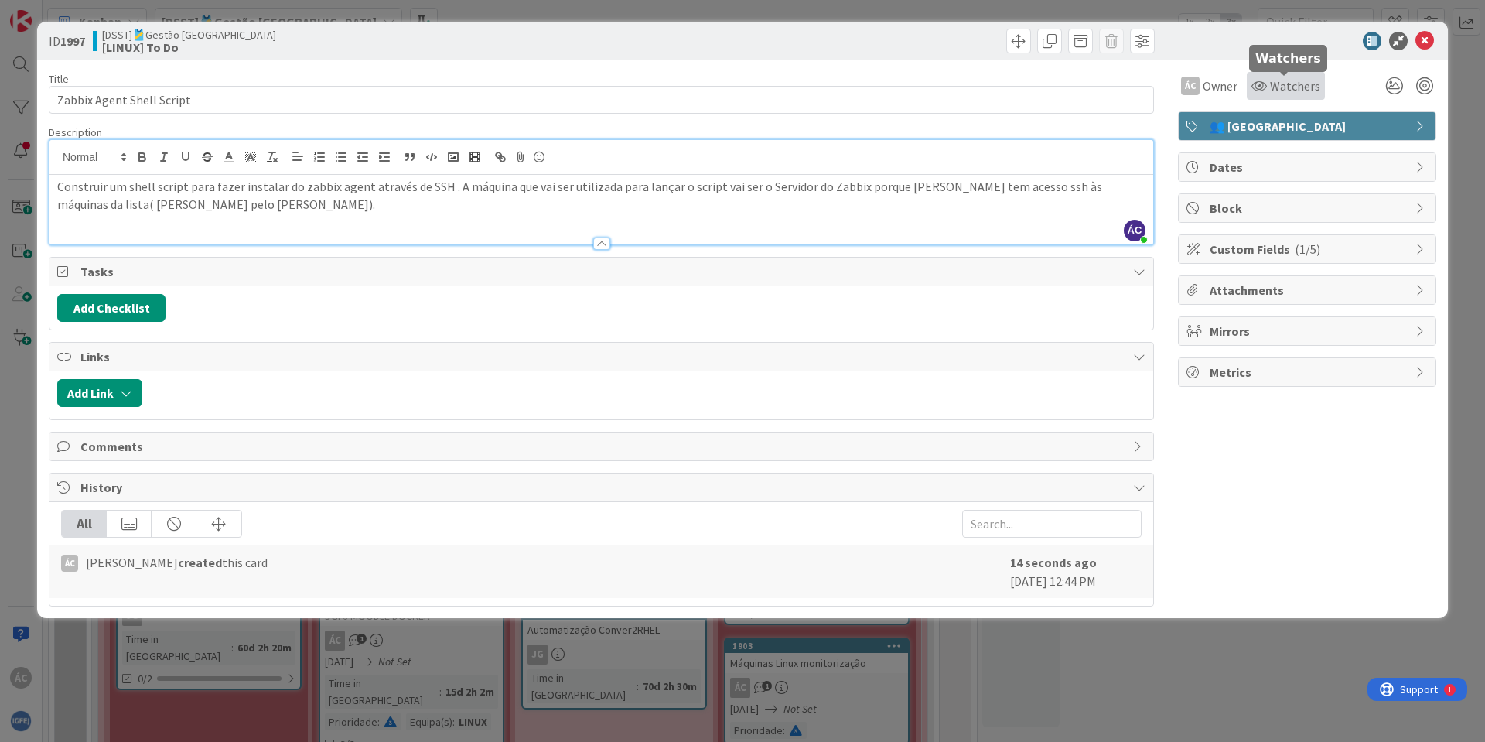
click at [1276, 90] on span "Watchers" at bounding box center [1295, 86] width 50 height 19
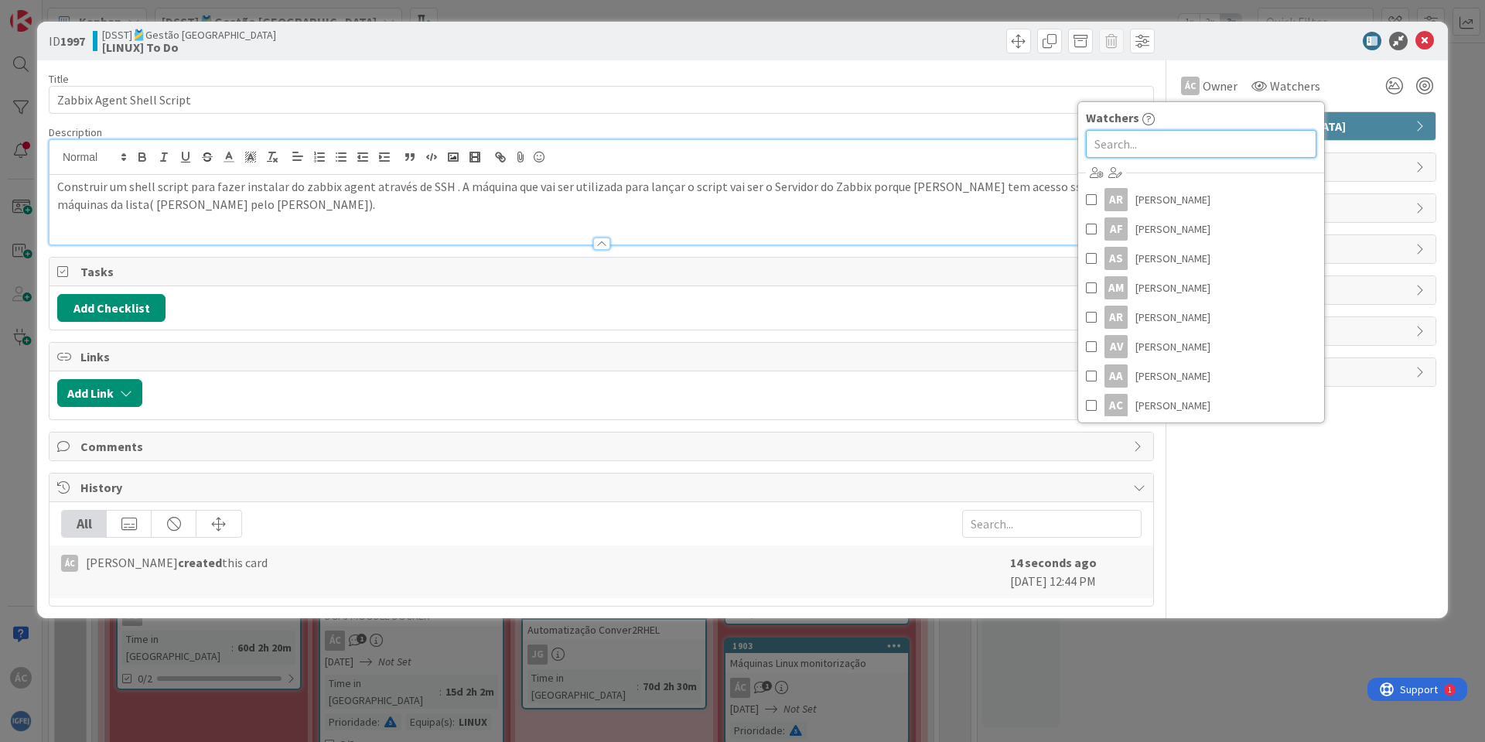
click at [1155, 144] on input "text" at bounding box center [1201, 144] width 230 height 28
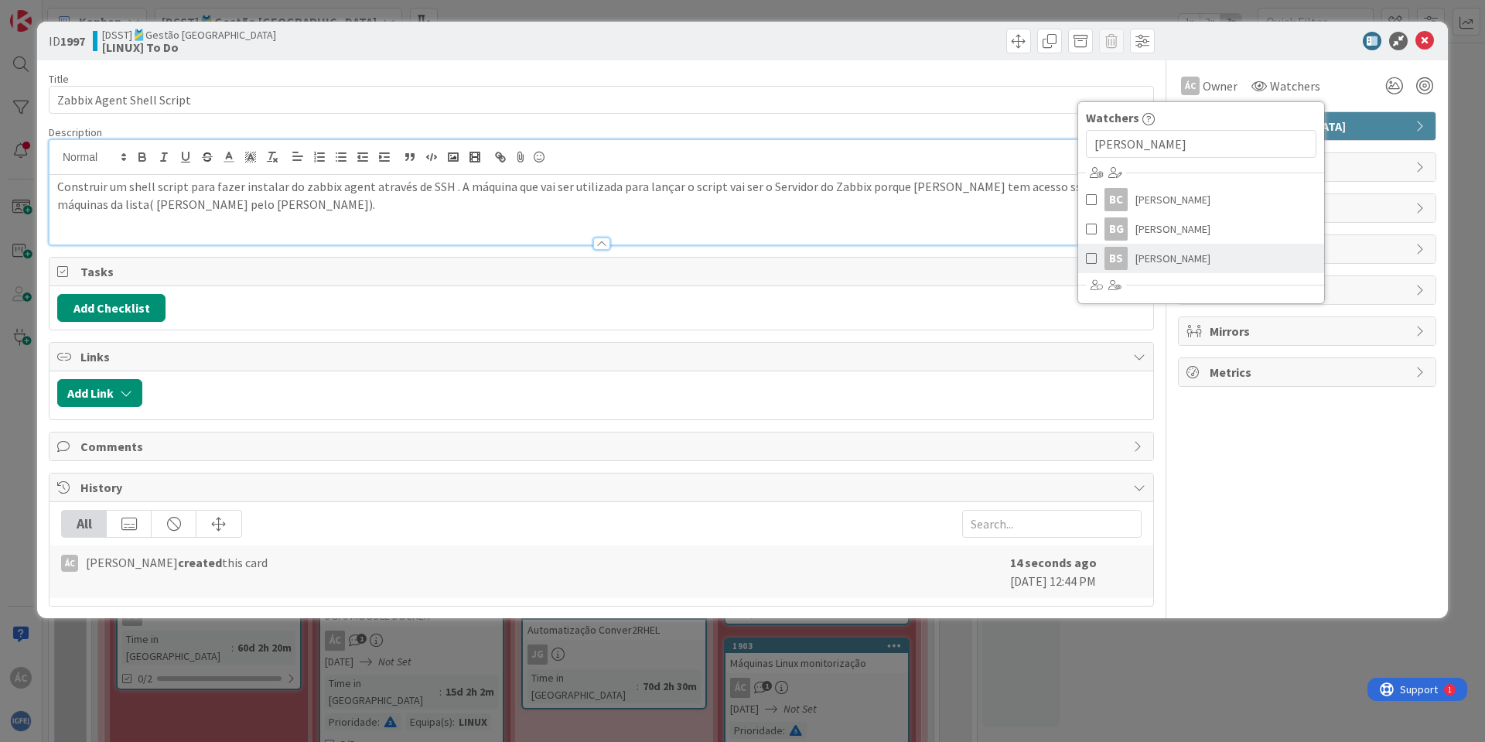
click at [1179, 255] on span "[PERSON_NAME]" at bounding box center [1172, 258] width 75 height 23
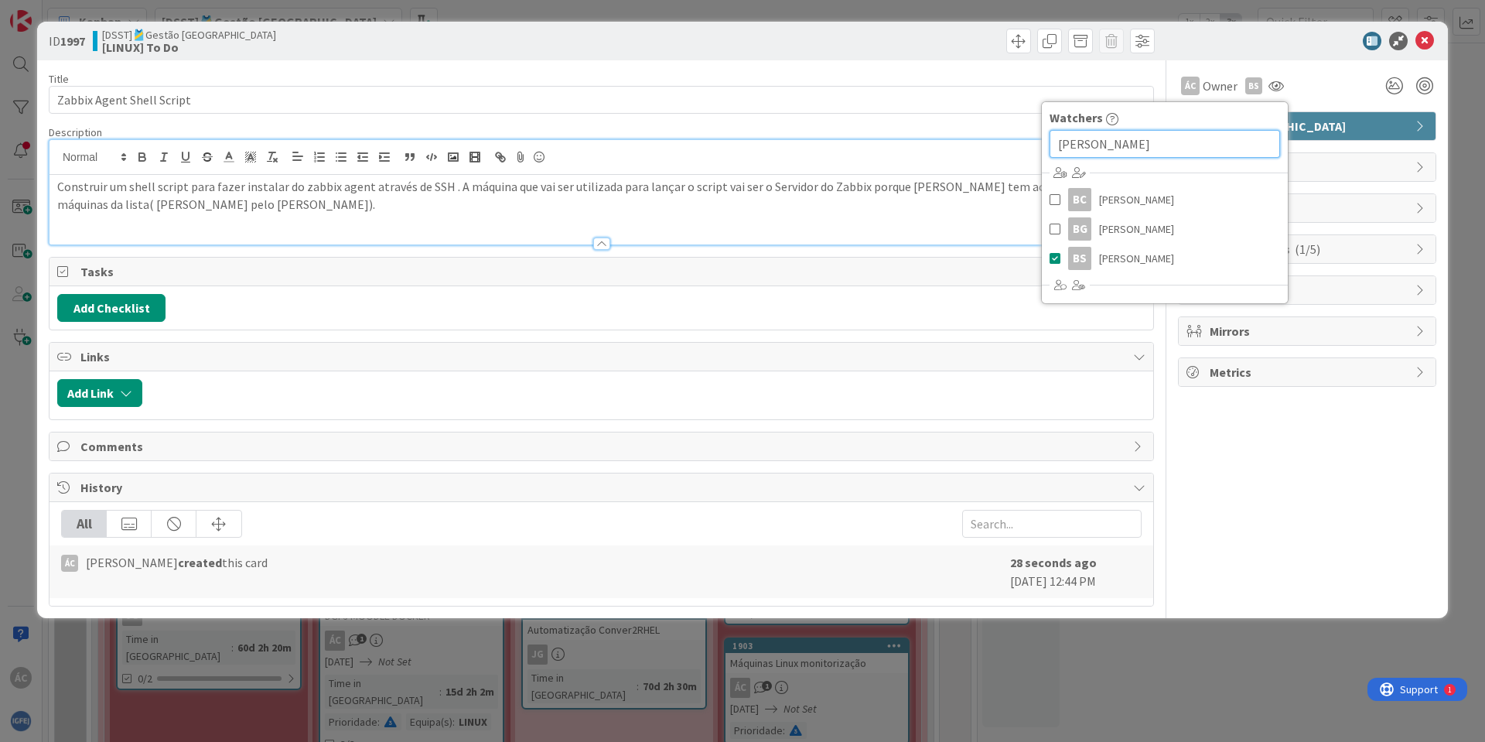
click at [1167, 138] on input "[PERSON_NAME]" at bounding box center [1165, 144] width 230 height 28
drag, startPoint x: 1103, startPoint y: 136, endPoint x: 1029, endPoint y: 136, distance: 73.5
click at [1031, 136] on div "Title 25 / 128 Zabbix Agent Shell Script Description ÁC [PERSON_NAME] just join…" at bounding box center [743, 333] width 1388 height 546
click at [1118, 149] on input "[PERSON_NAME]" at bounding box center [1165, 144] width 230 height 28
click at [1118, 147] on input "[PERSON_NAME]" at bounding box center [1165, 144] width 230 height 28
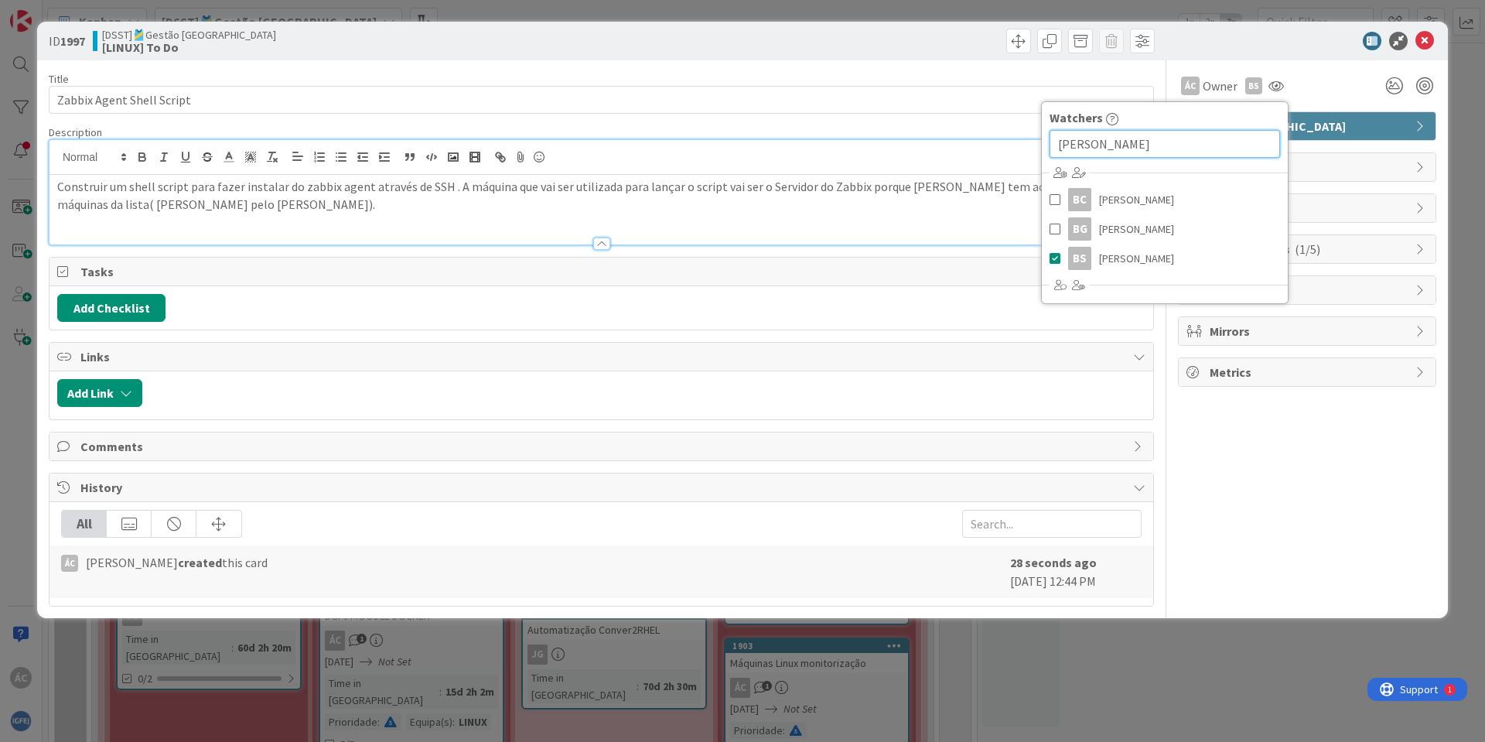
click at [1118, 146] on input "[PERSON_NAME]" at bounding box center [1165, 144] width 230 height 28
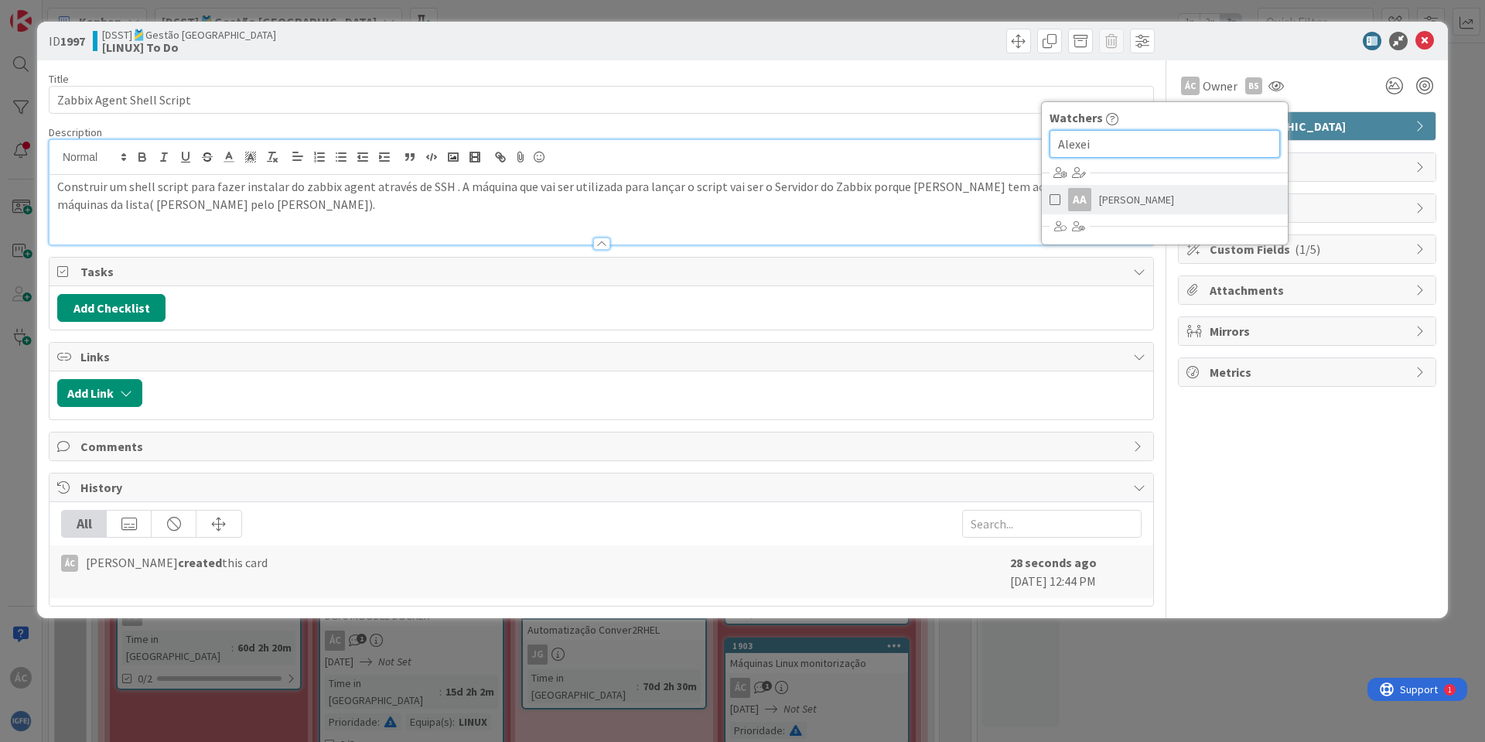
type input "Alexei"
click at [1054, 196] on span at bounding box center [1055, 199] width 11 height 23
click at [1002, 353] on span "Links" at bounding box center [602, 356] width 1045 height 19
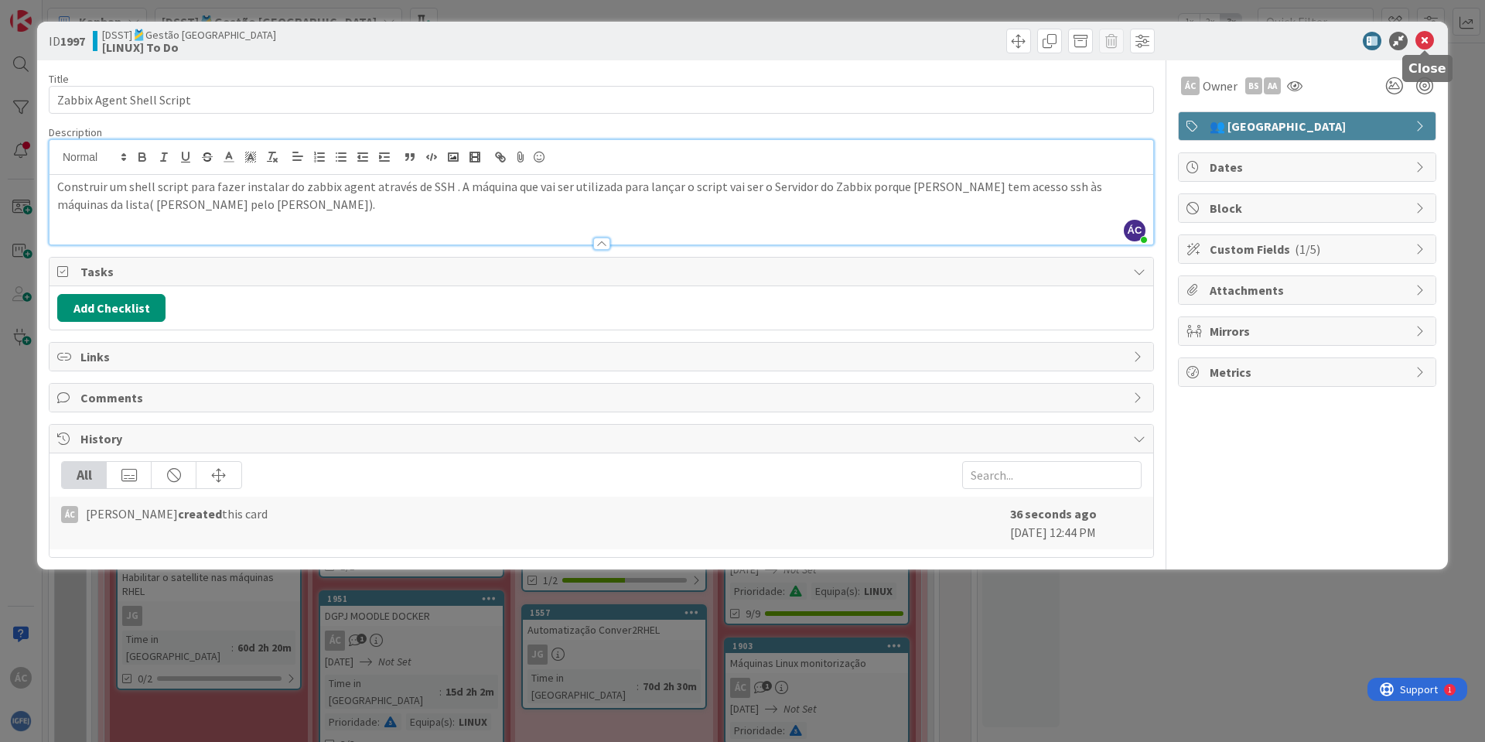
click at [1428, 36] on icon at bounding box center [1424, 41] width 19 height 19
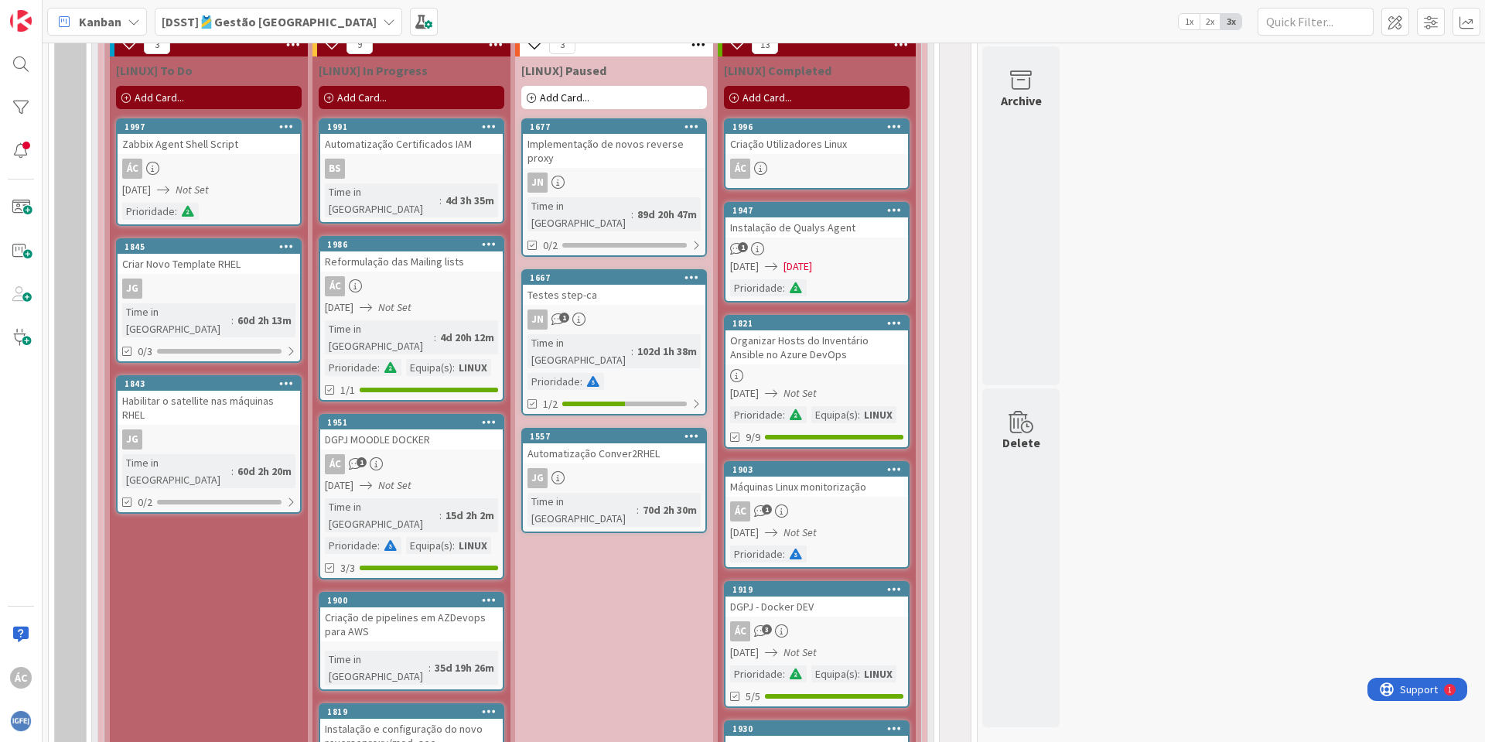
scroll to position [1029, 0]
